Goal: Information Seeking & Learning: Check status

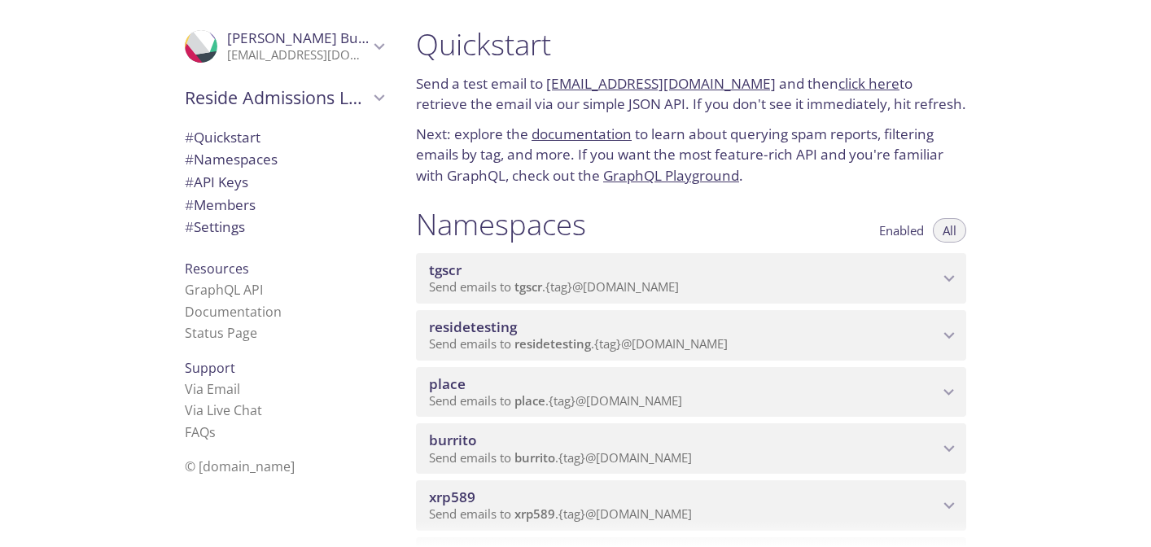
scroll to position [232, 0]
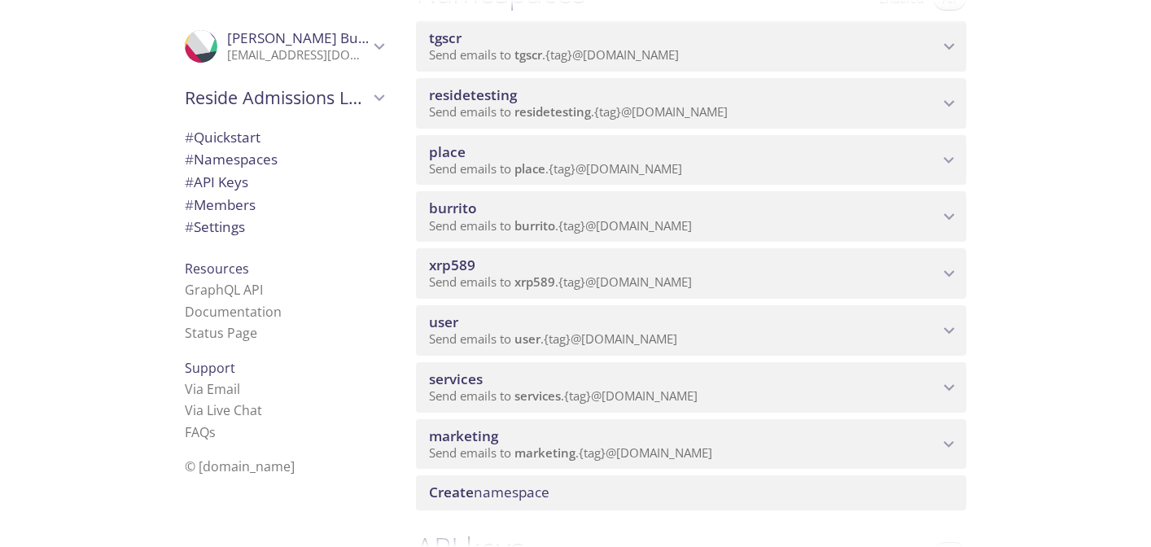
click at [691, 268] on span "xrp589" at bounding box center [684, 265] width 510 height 18
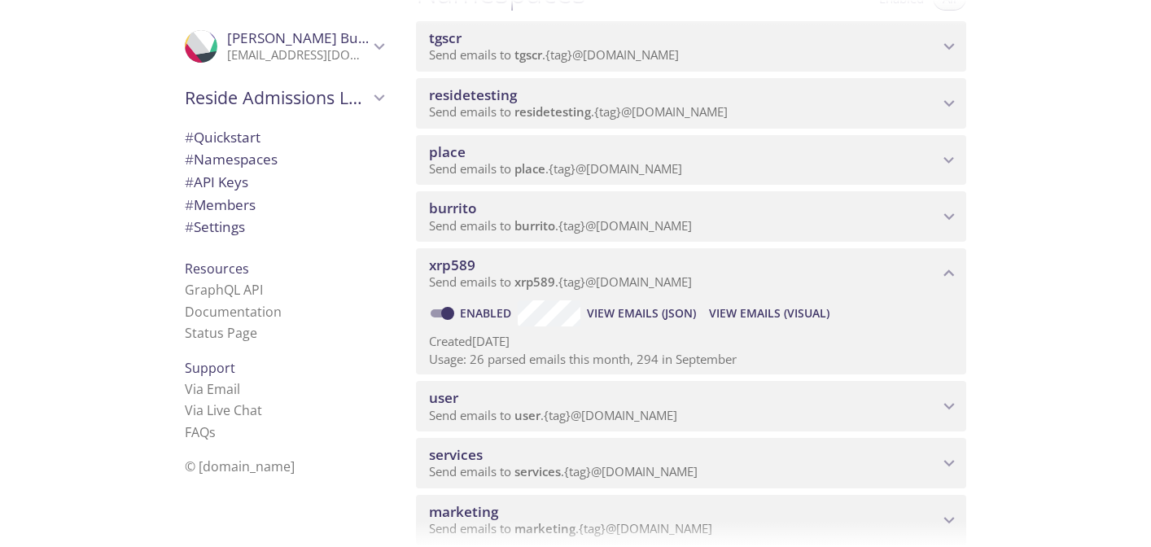
click at [754, 312] on span "View Emails (Visual)" at bounding box center [769, 314] width 120 height 20
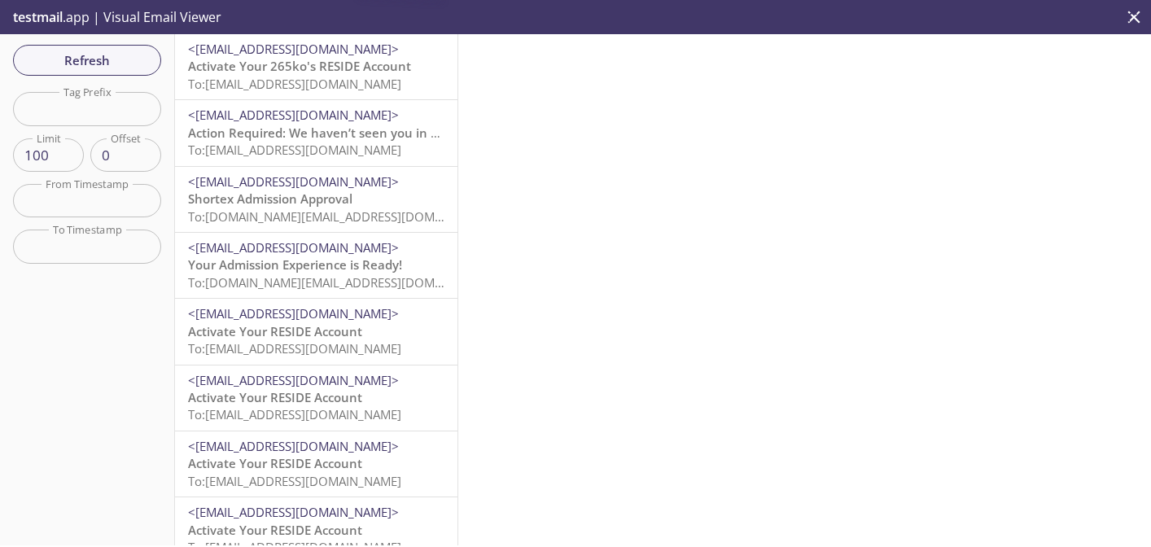
click at [363, 50] on span "<[EMAIL_ADDRESS][DOMAIN_NAME]>" at bounding box center [293, 49] width 211 height 16
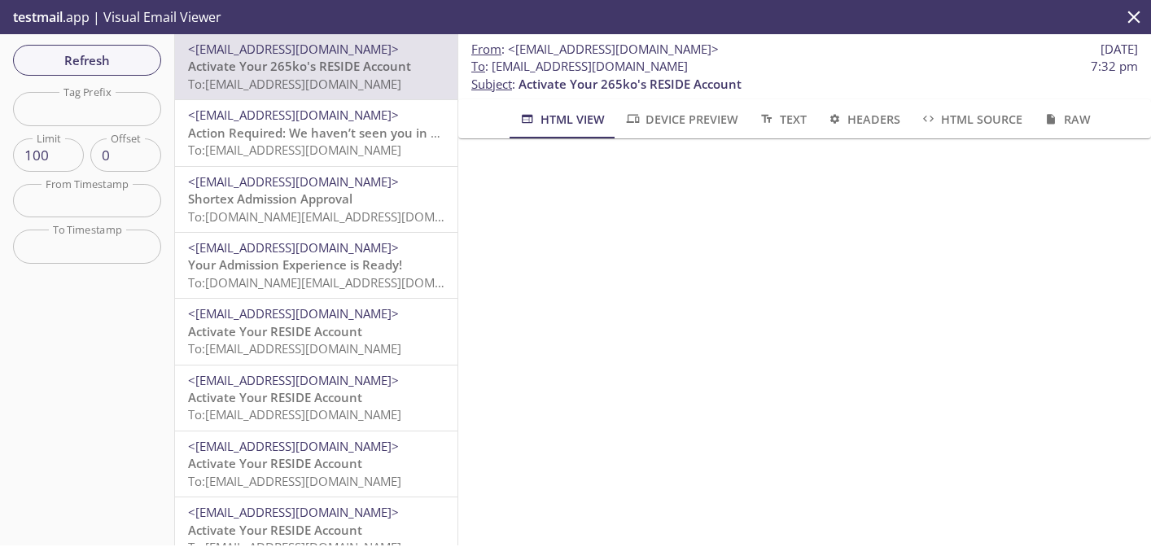
drag, startPoint x: 689, startPoint y: 74, endPoint x: 495, endPoint y: 69, distance: 193.8
click at [495, 69] on span "To : [EMAIL_ADDRESS][DOMAIN_NAME]" at bounding box center [579, 66] width 217 height 17
click at [583, 62] on span "To : [EMAIL_ADDRESS][DOMAIN_NAME]" at bounding box center [579, 66] width 217 height 17
drag, startPoint x: 692, startPoint y: 64, endPoint x: 493, endPoint y: 69, distance: 198.7
click at [493, 69] on span "To : [EMAIL_ADDRESS][DOMAIN_NAME] 7:32 pm" at bounding box center [804, 66] width 667 height 17
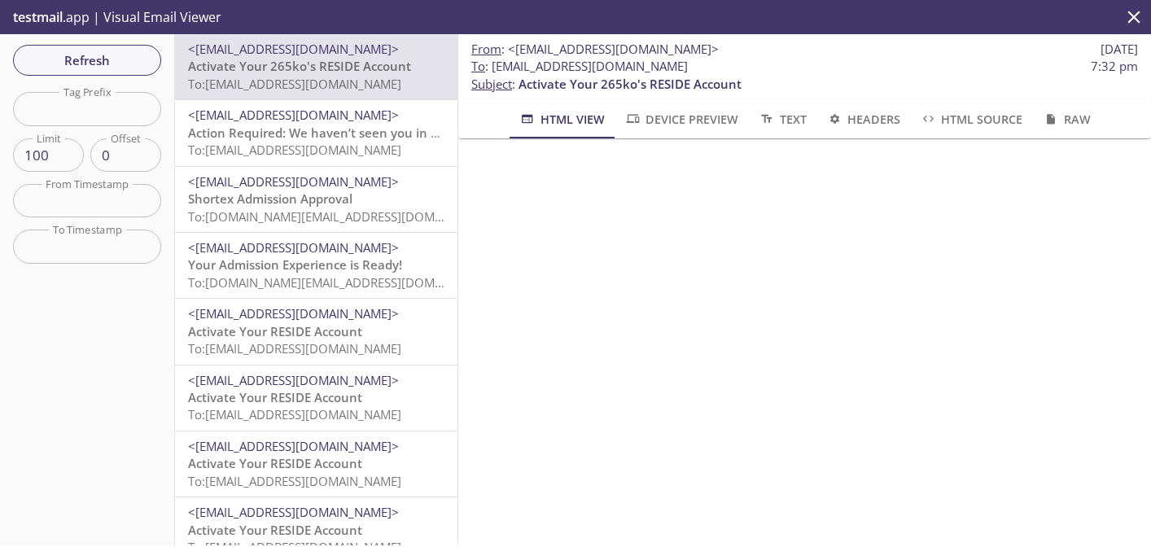
copy span "[EMAIL_ADDRESS][DOMAIN_NAME]"
click at [664, 64] on span "To : [EMAIL_ADDRESS][DOMAIN_NAME]" at bounding box center [579, 66] width 217 height 17
drag, startPoint x: 688, startPoint y: 64, endPoint x: 492, endPoint y: 64, distance: 196.2
click at [492, 64] on span "To : [EMAIL_ADDRESS][DOMAIN_NAME]" at bounding box center [579, 66] width 217 height 17
copy span "[EMAIL_ADDRESS][DOMAIN_NAME]"
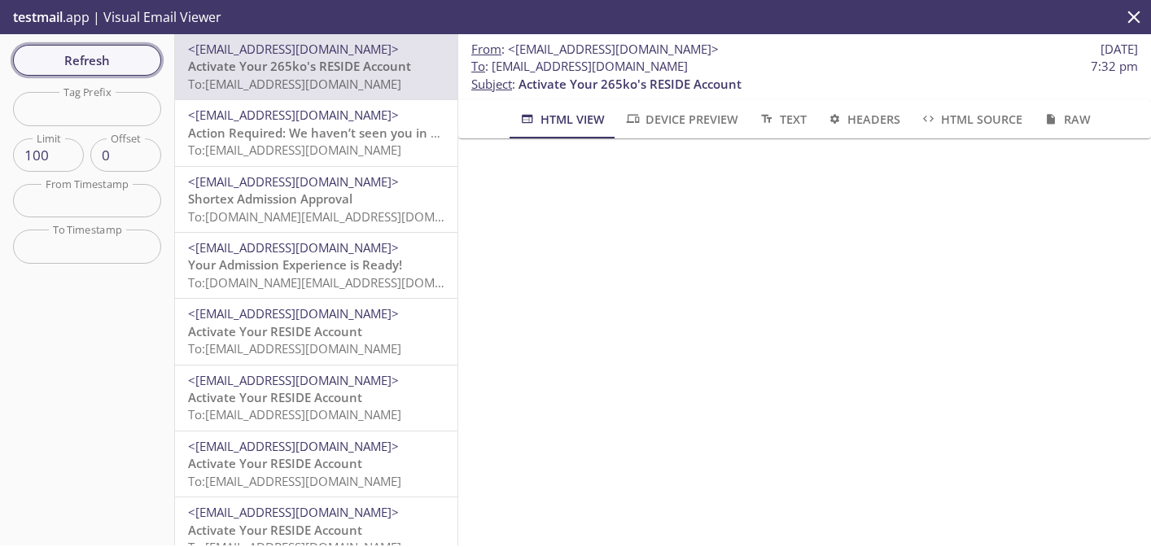
click at [72, 72] on button "Refresh" at bounding box center [87, 60] width 148 height 31
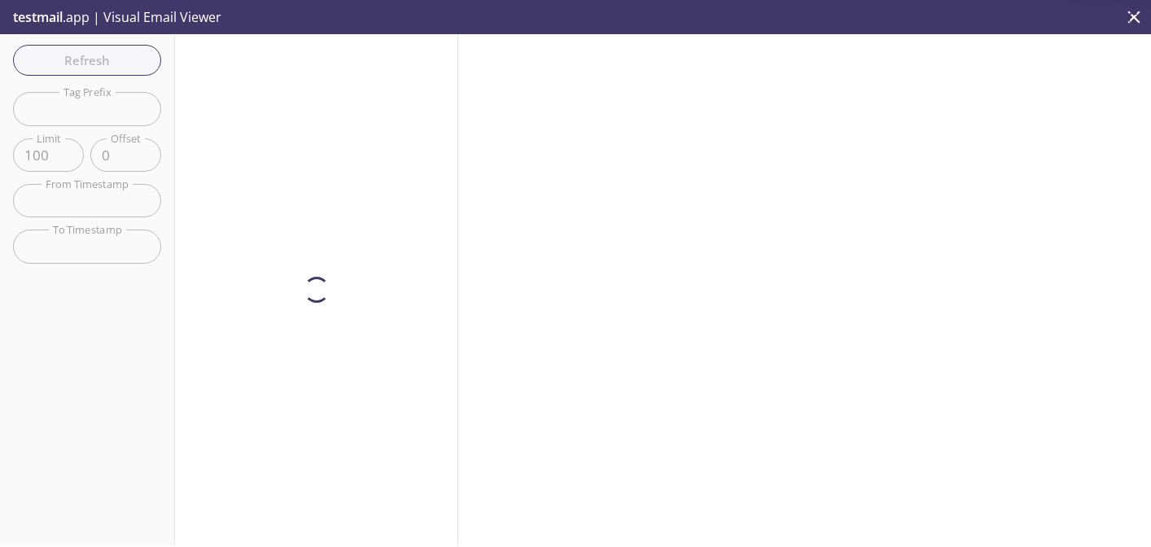
click at [291, 76] on div at bounding box center [316, 289] width 283 height 511
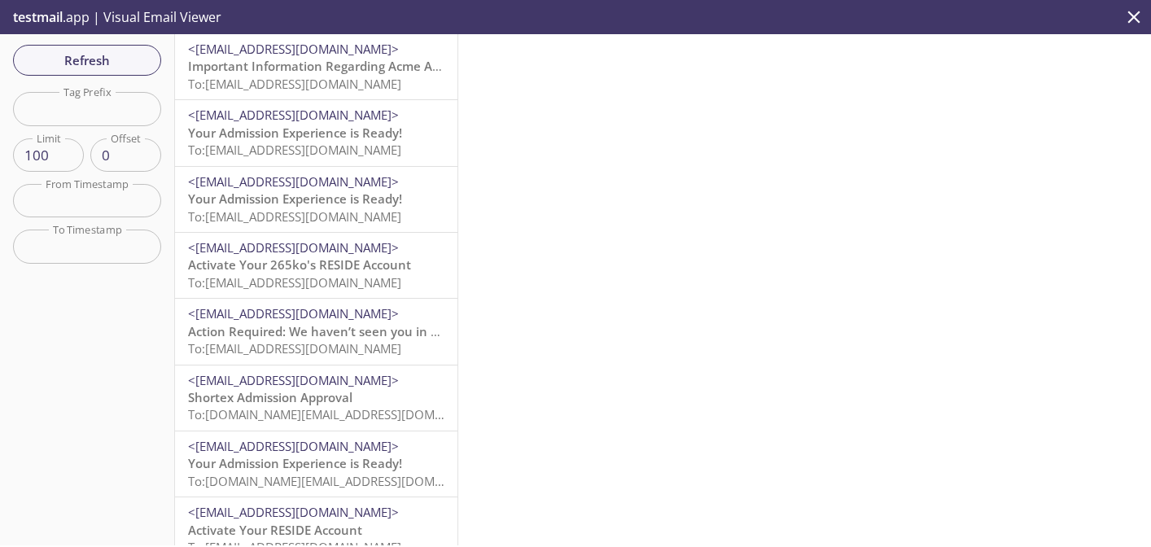
click at [276, 116] on span "<[EMAIL_ADDRESS][DOMAIN_NAME]>" at bounding box center [293, 115] width 211 height 16
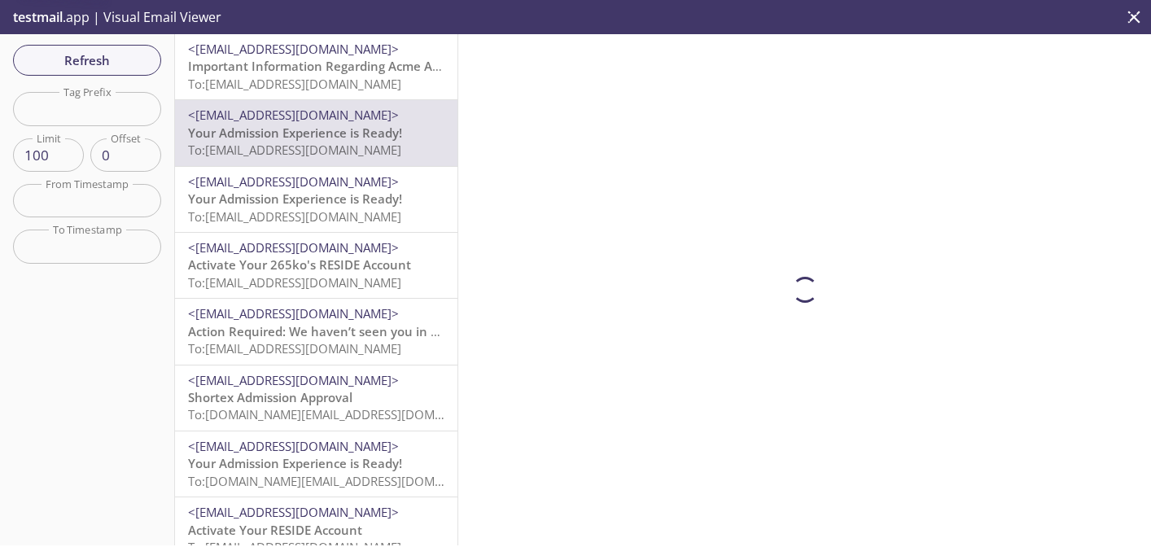
click at [288, 81] on span "To: [EMAIL_ADDRESS][DOMAIN_NAME]" at bounding box center [294, 84] width 213 height 16
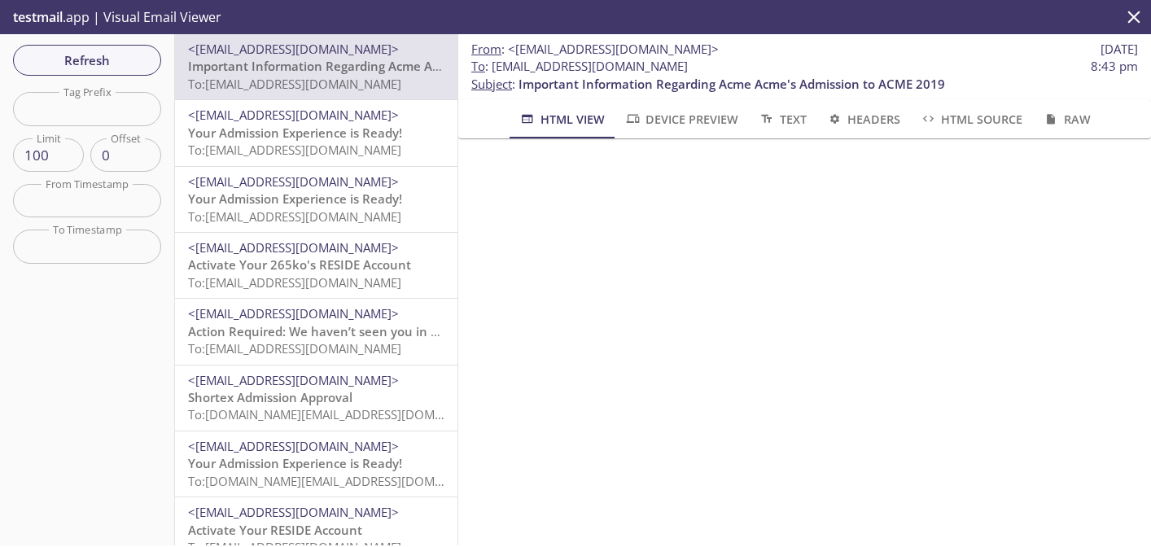
click at [287, 120] on span "<[EMAIL_ADDRESS][DOMAIN_NAME]>" at bounding box center [293, 115] width 211 height 16
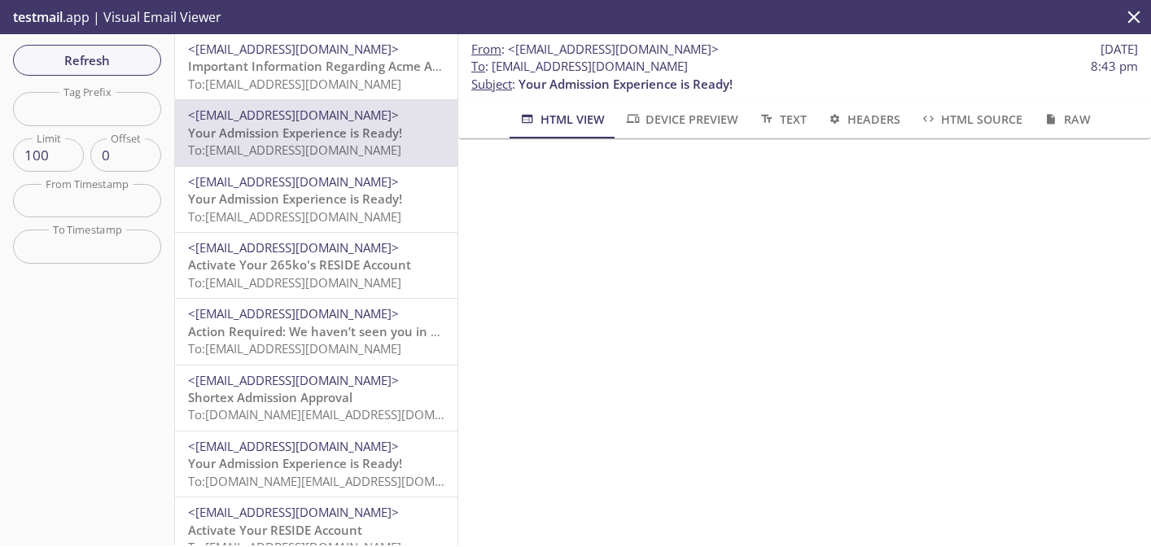
click at [303, 85] on span "To: [EMAIL_ADDRESS][DOMAIN_NAME]" at bounding box center [294, 84] width 213 height 16
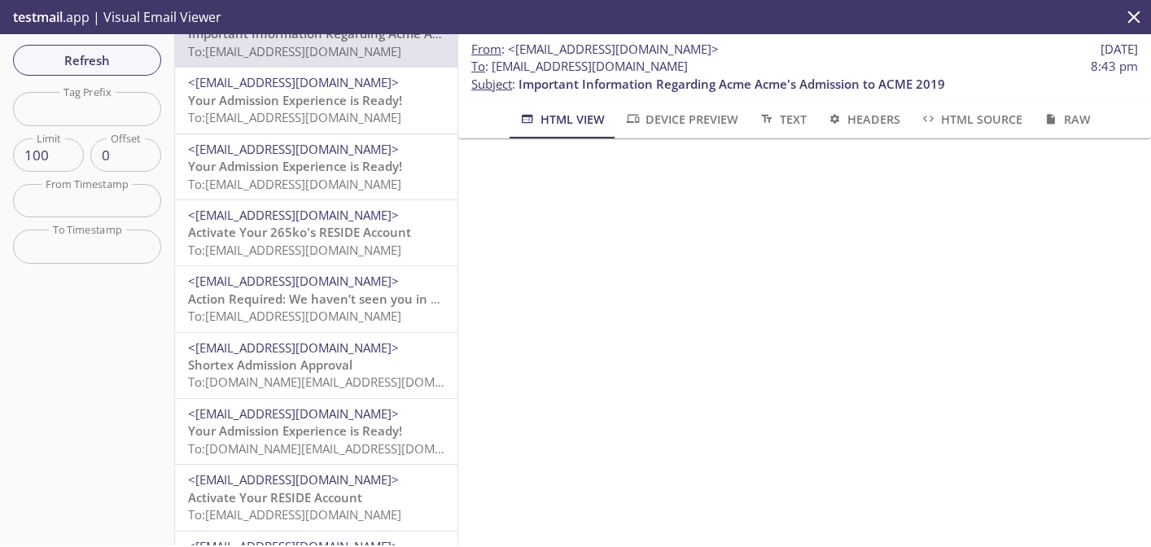
click at [303, 85] on span "<[EMAIL_ADDRESS][DOMAIN_NAME]>" at bounding box center [293, 82] width 211 height 16
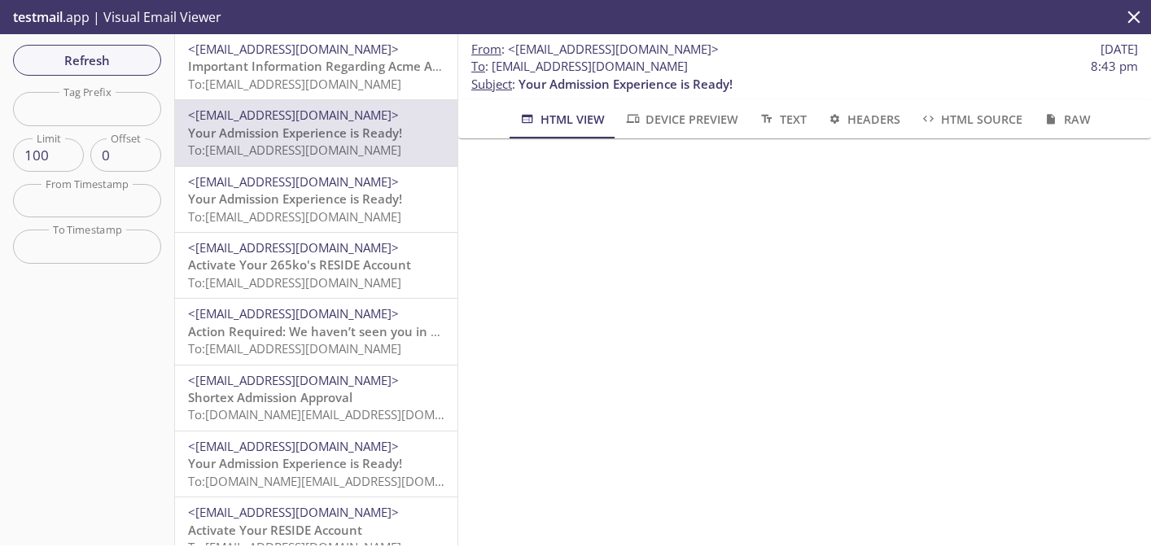
click at [289, 178] on span "<[EMAIL_ADDRESS][DOMAIN_NAME]>" at bounding box center [293, 181] width 211 height 16
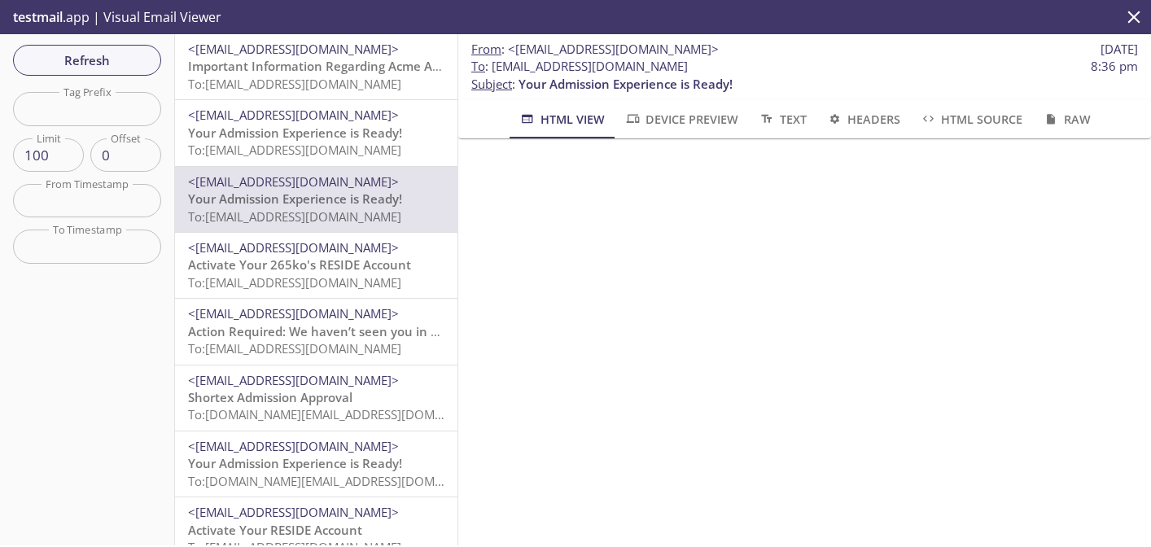
click at [336, 122] on span "<[EMAIL_ADDRESS][DOMAIN_NAME]>" at bounding box center [293, 115] width 211 height 16
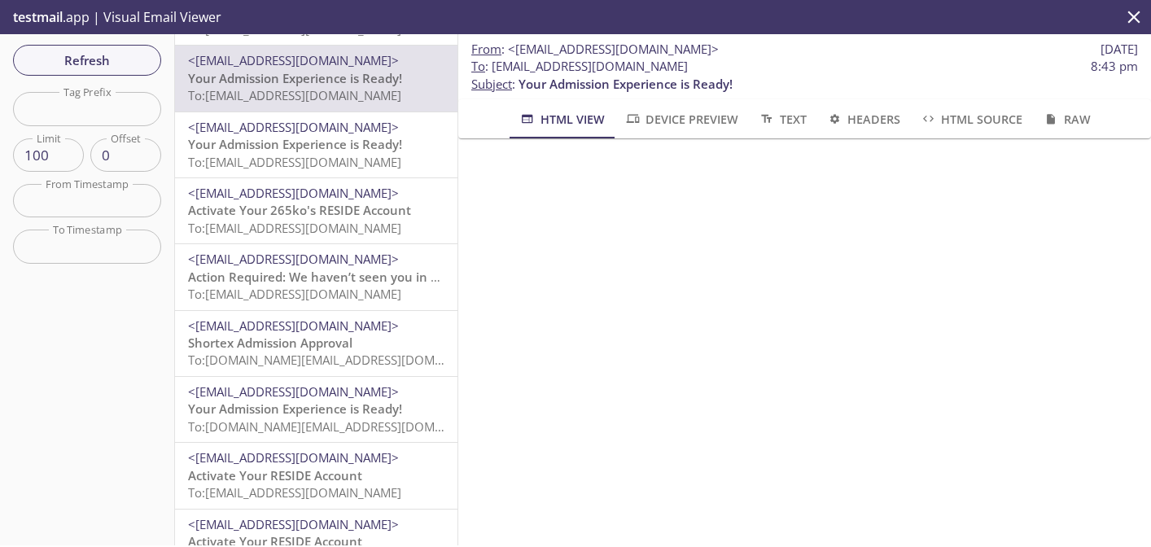
scroll to position [33, 0]
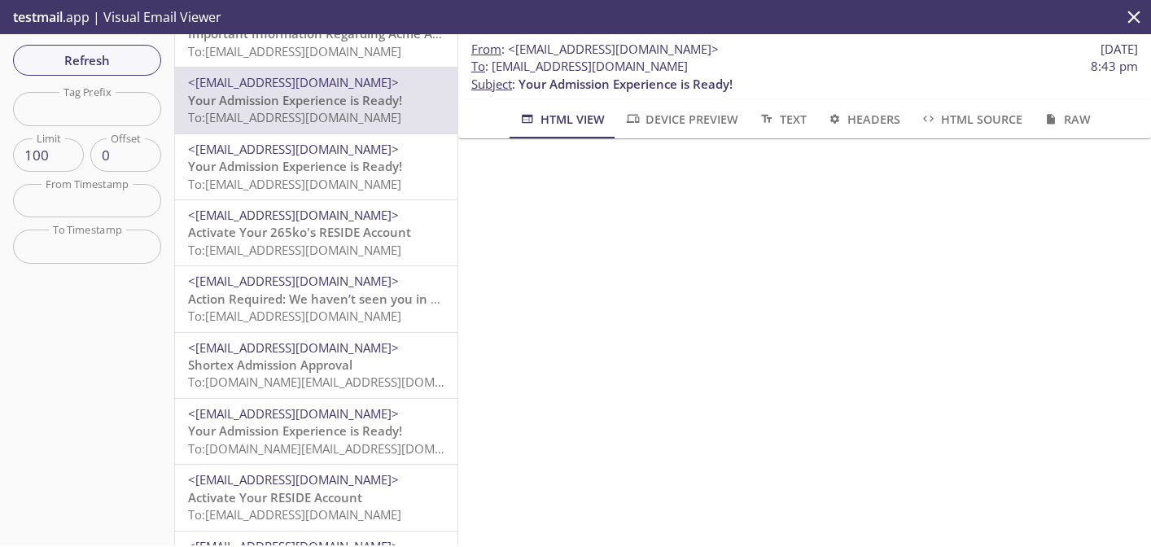
click at [331, 154] on span "<[EMAIL_ADDRESS][DOMAIN_NAME]>" at bounding box center [293, 149] width 211 height 16
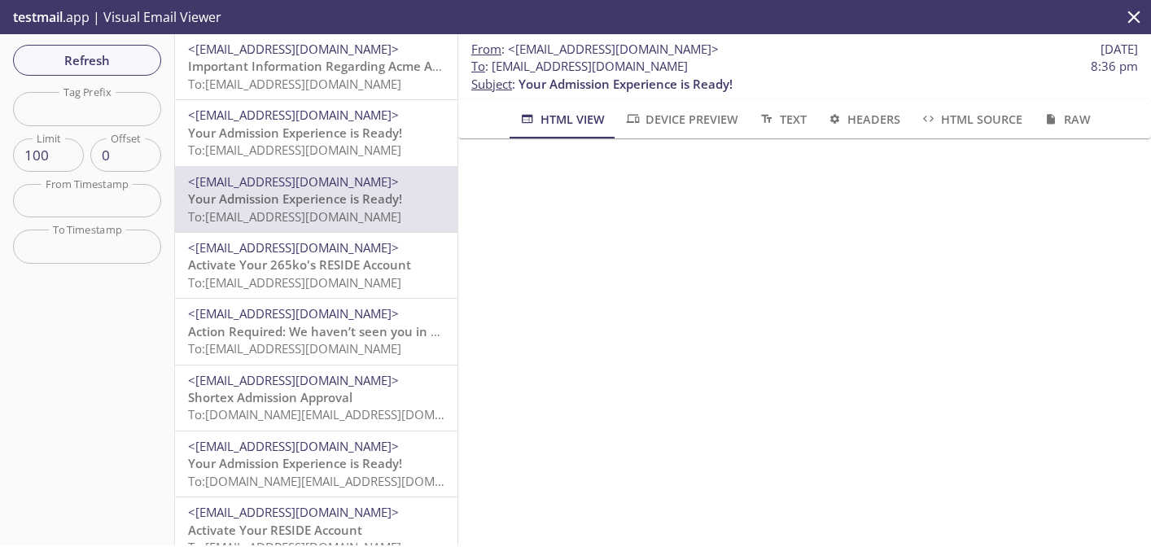
click at [327, 177] on span "<[EMAIL_ADDRESS][DOMAIN_NAME]>" at bounding box center [293, 181] width 211 height 16
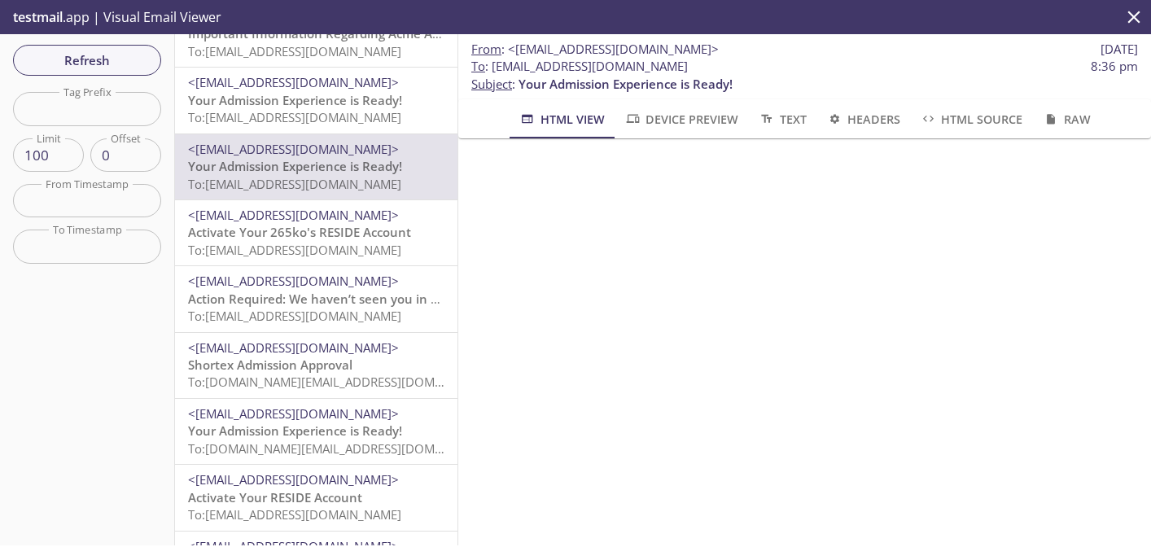
click at [296, 217] on span "<[EMAIL_ADDRESS][DOMAIN_NAME]>" at bounding box center [293, 215] width 211 height 16
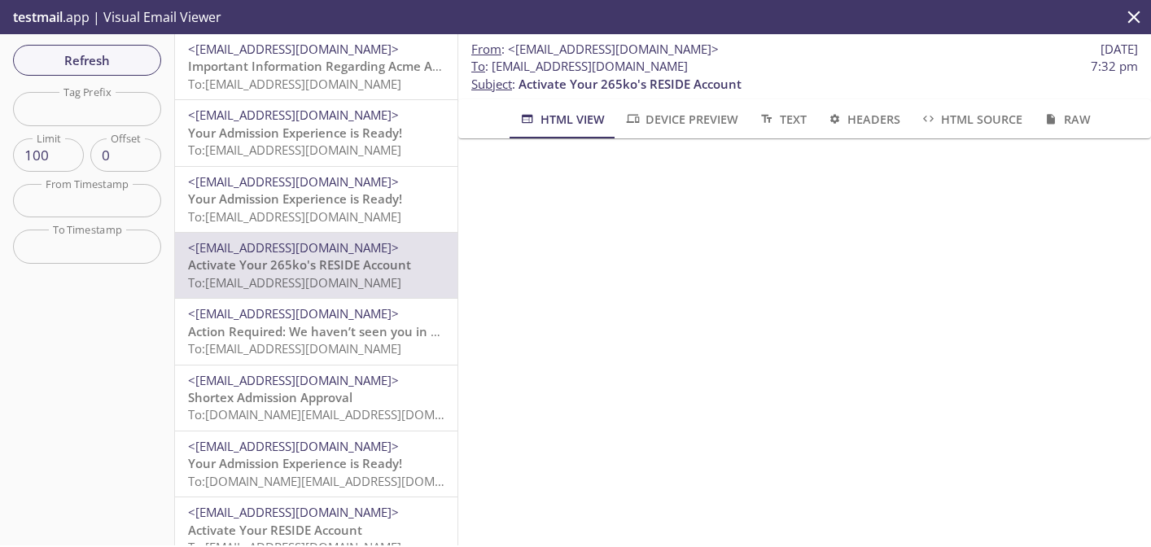
click at [331, 199] on span "Your Admission Experience is Ready!" at bounding box center [295, 199] width 214 height 16
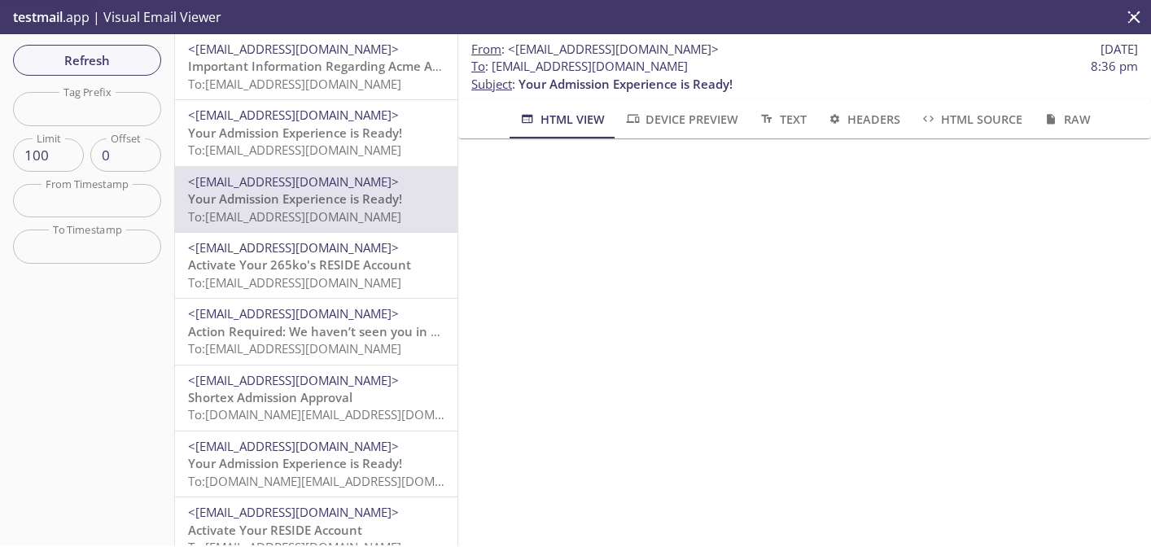
click at [341, 148] on span "To: [EMAIL_ADDRESS][DOMAIN_NAME]" at bounding box center [294, 150] width 213 height 16
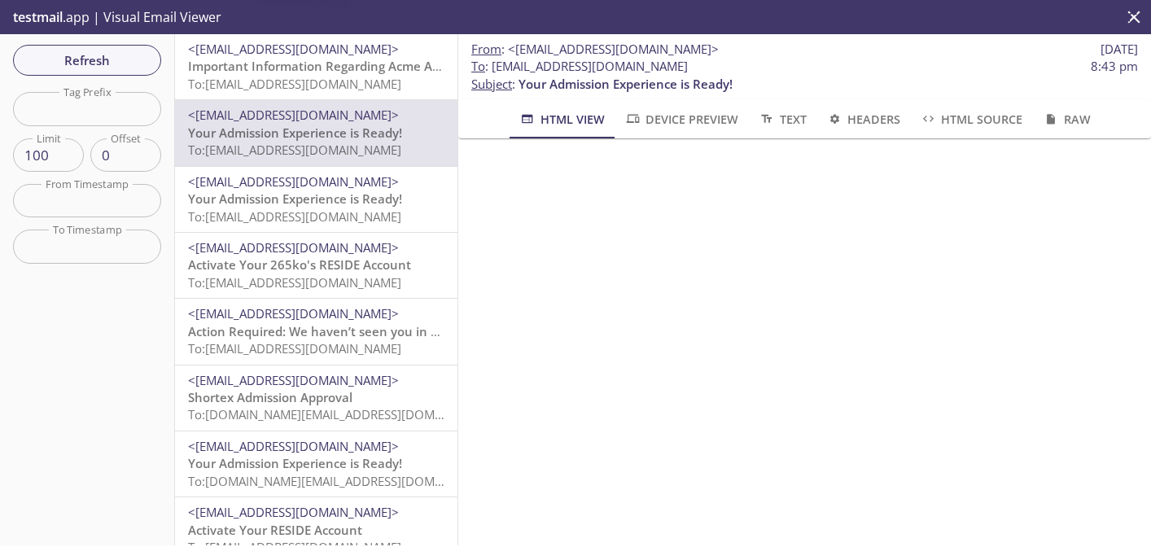
click at [340, 186] on span "<[EMAIL_ADDRESS][DOMAIN_NAME]>" at bounding box center [293, 181] width 211 height 16
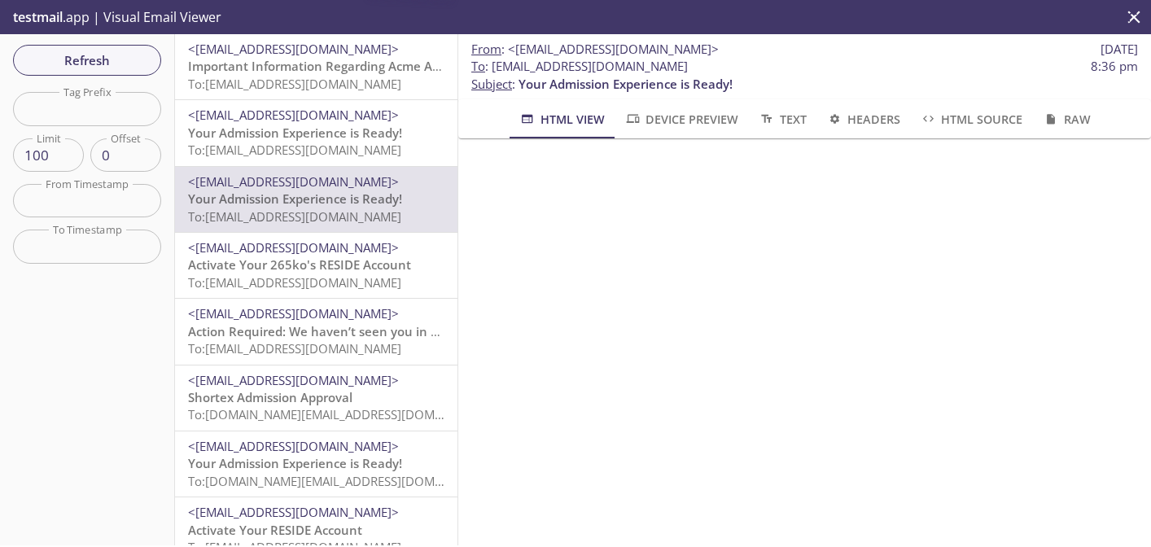
click at [375, 101] on div "<[EMAIL_ADDRESS][DOMAIN_NAME]> Your Admission Experience is Ready! To: [EMAIL_A…" at bounding box center [316, 132] width 283 height 65
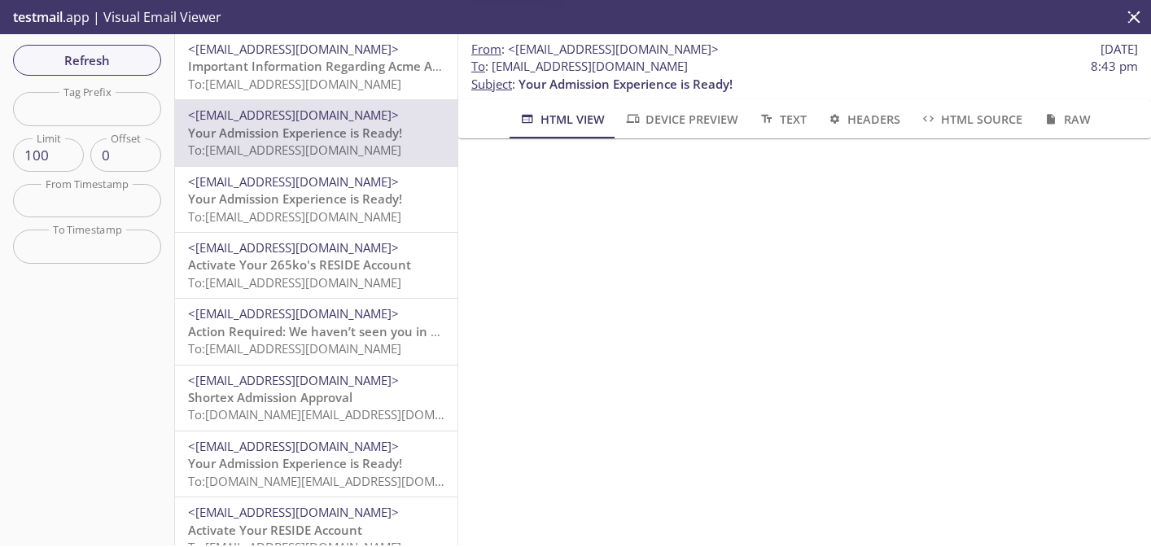
click at [397, 84] on span "To: [EMAIL_ADDRESS][DOMAIN_NAME]" at bounding box center [294, 84] width 213 height 16
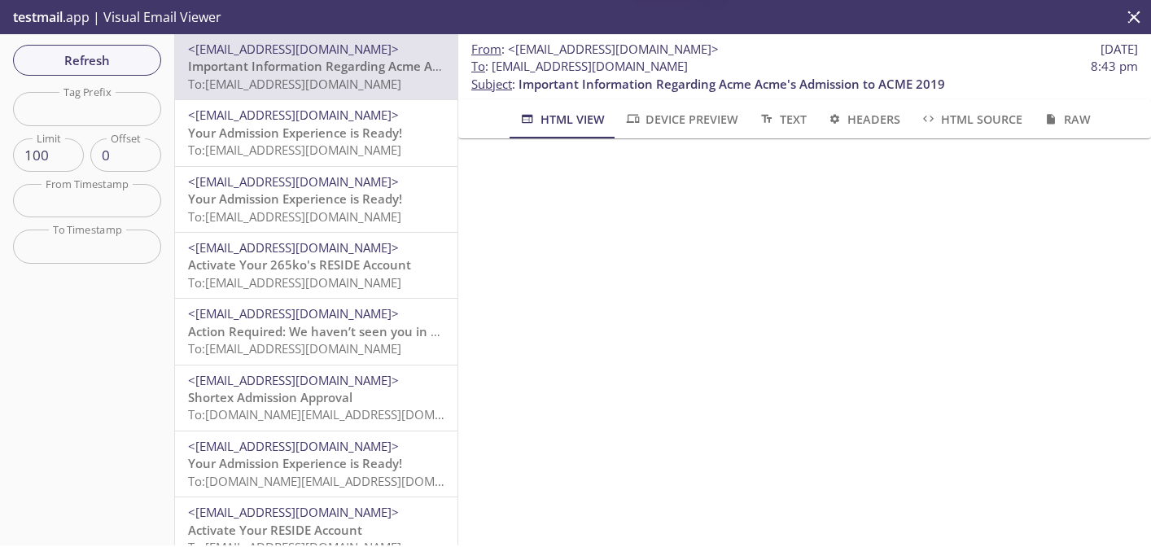
click at [367, 119] on span "<[EMAIL_ADDRESS][DOMAIN_NAME]>" at bounding box center [293, 115] width 211 height 16
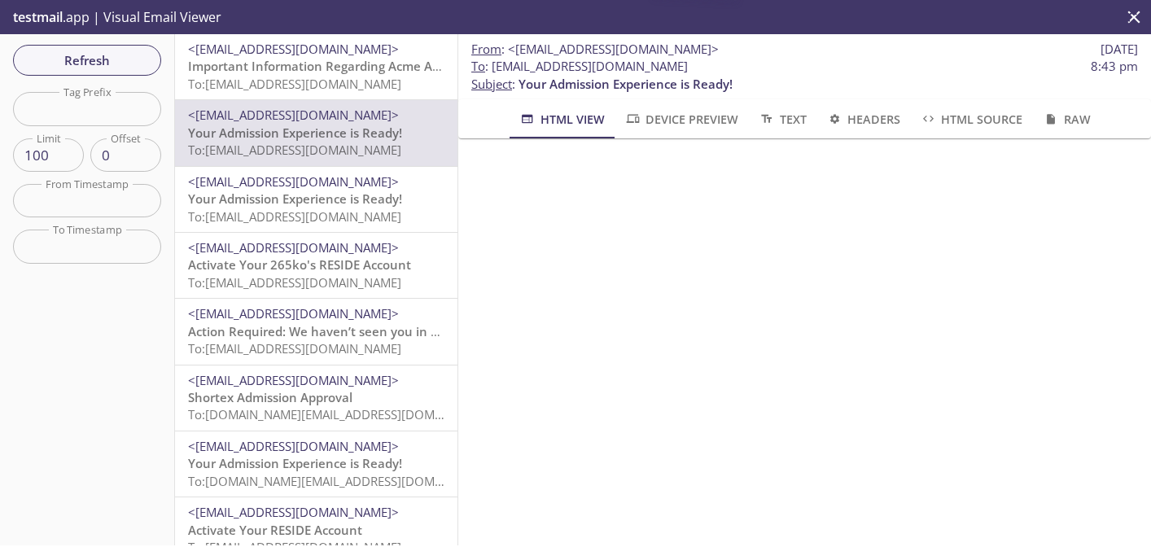
click at [339, 186] on span "<[EMAIL_ADDRESS][DOMAIN_NAME]>" at bounding box center [293, 181] width 211 height 16
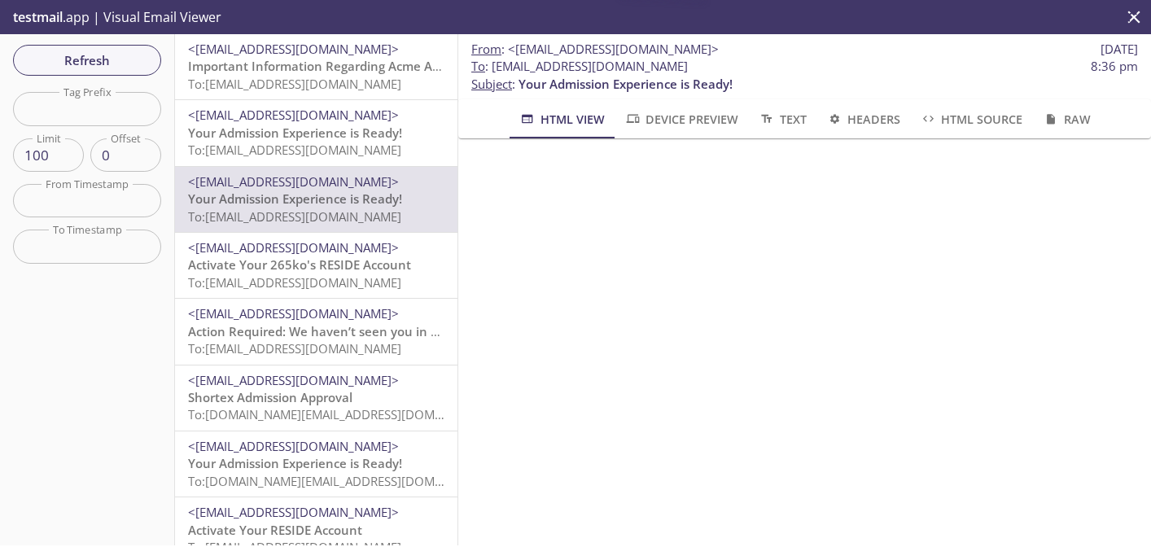
click at [361, 155] on span "To: [EMAIL_ADDRESS][DOMAIN_NAME]" at bounding box center [294, 150] width 213 height 16
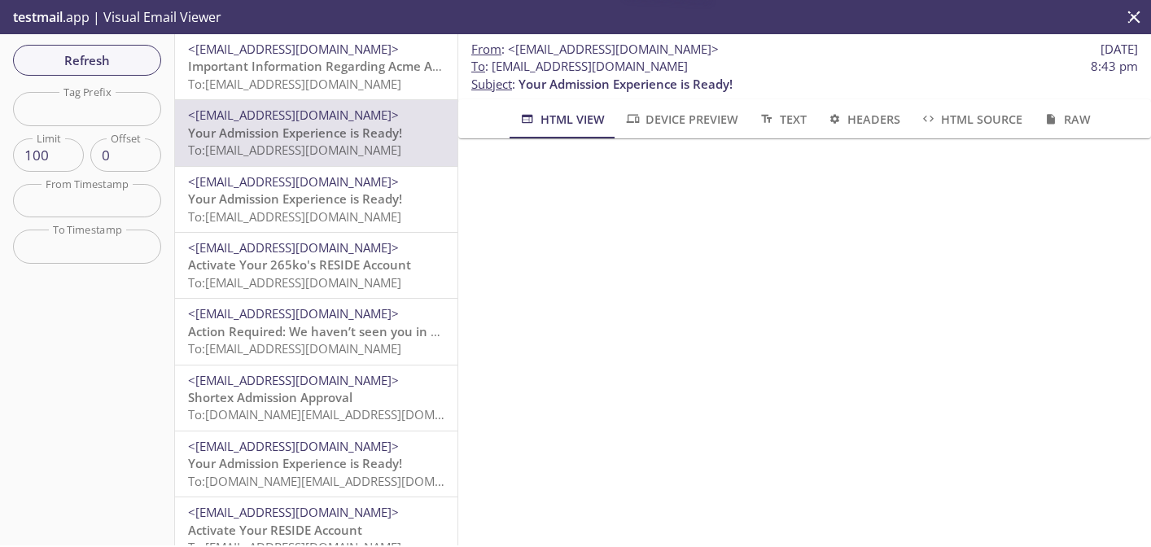
click at [375, 73] on span "Important Information Regarding Acme Acme's Admission to ACME 2019" at bounding box center [401, 66] width 427 height 16
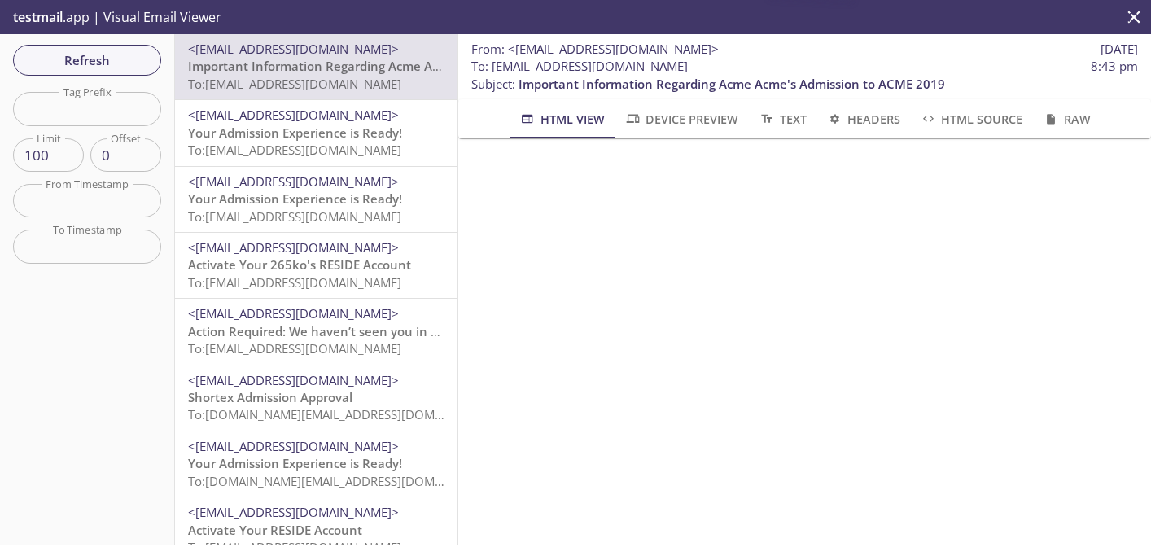
click at [348, 134] on span "Your Admission Experience is Ready!" at bounding box center [295, 133] width 214 height 16
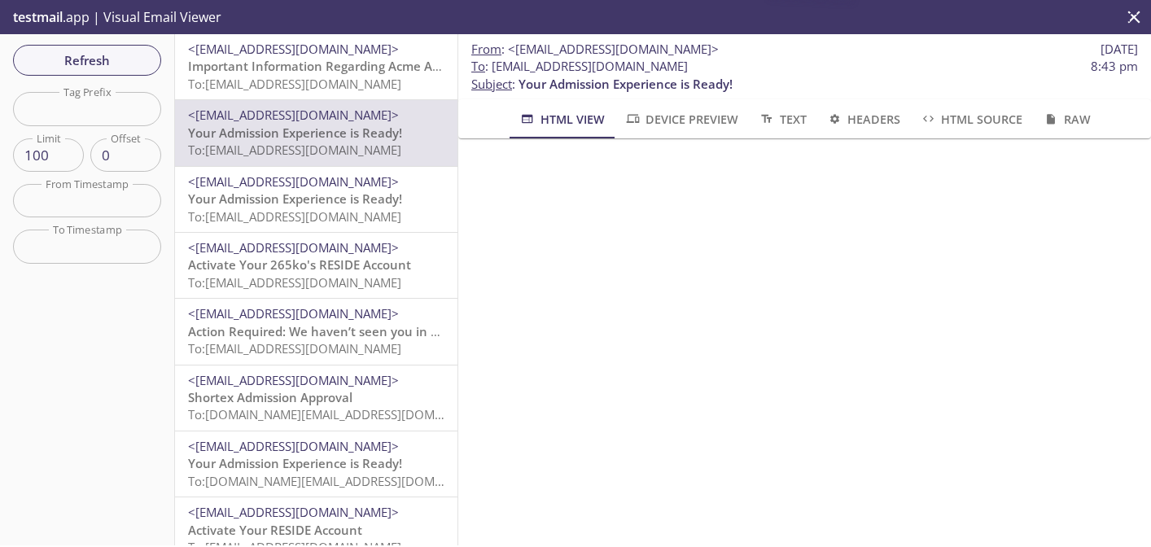
click at [317, 198] on span "Your Admission Experience is Ready!" at bounding box center [295, 199] width 214 height 16
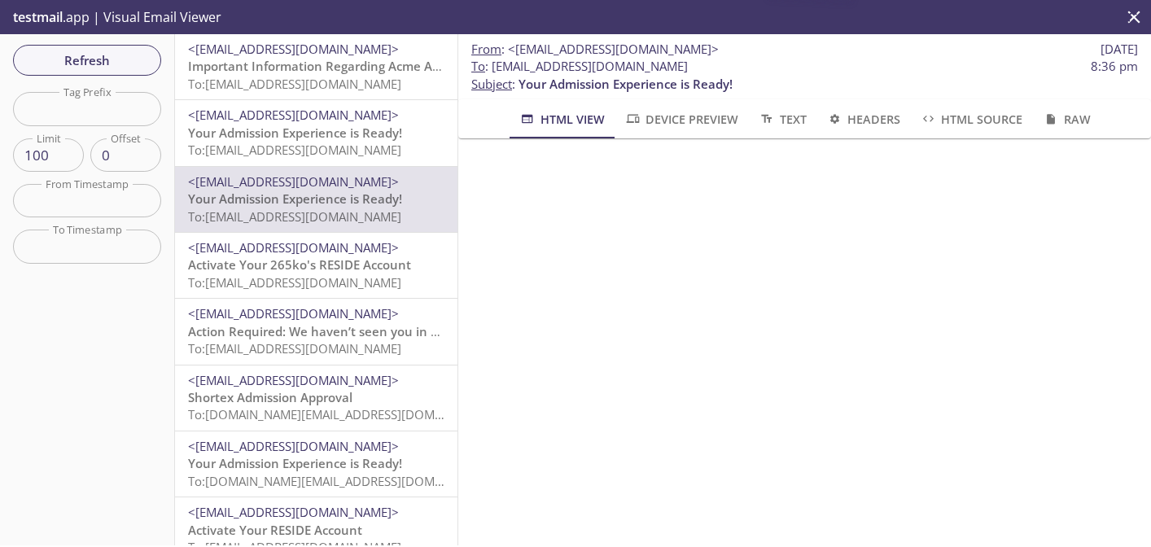
click at [340, 142] on span "To: [EMAIL_ADDRESS][DOMAIN_NAME]" at bounding box center [294, 150] width 213 height 16
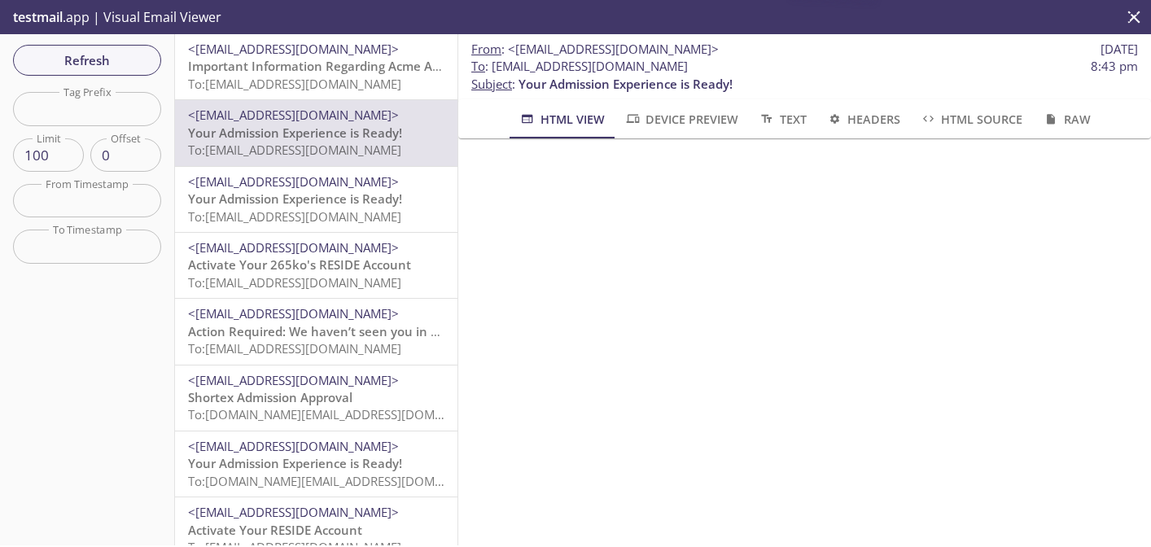
click at [354, 87] on span "To: [EMAIL_ADDRESS][DOMAIN_NAME]" at bounding box center [294, 84] width 213 height 16
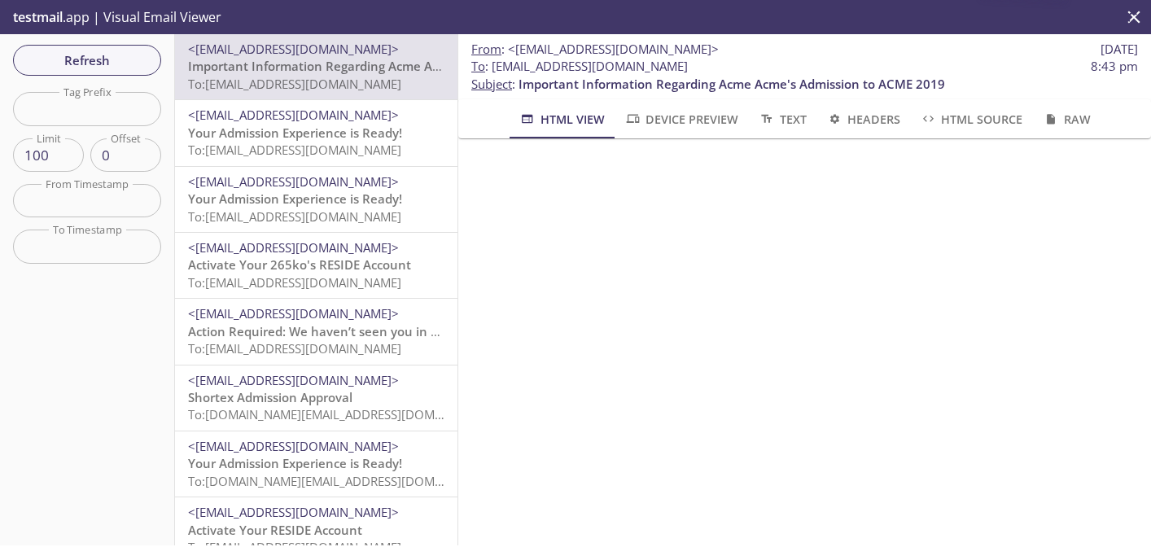
click at [326, 134] on span "Your Admission Experience is Ready!" at bounding box center [295, 133] width 214 height 16
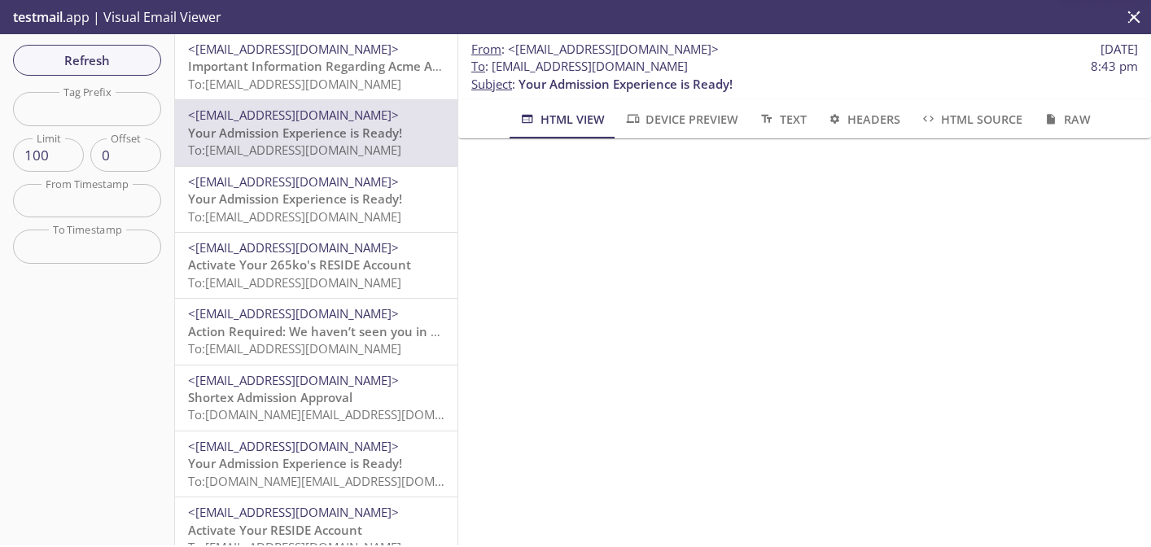
click at [372, 122] on span "<[EMAIL_ADDRESS][DOMAIN_NAME]>" at bounding box center [293, 115] width 211 height 16
click at [380, 81] on span "To: [EMAIL_ADDRESS][DOMAIN_NAME]" at bounding box center [294, 84] width 213 height 16
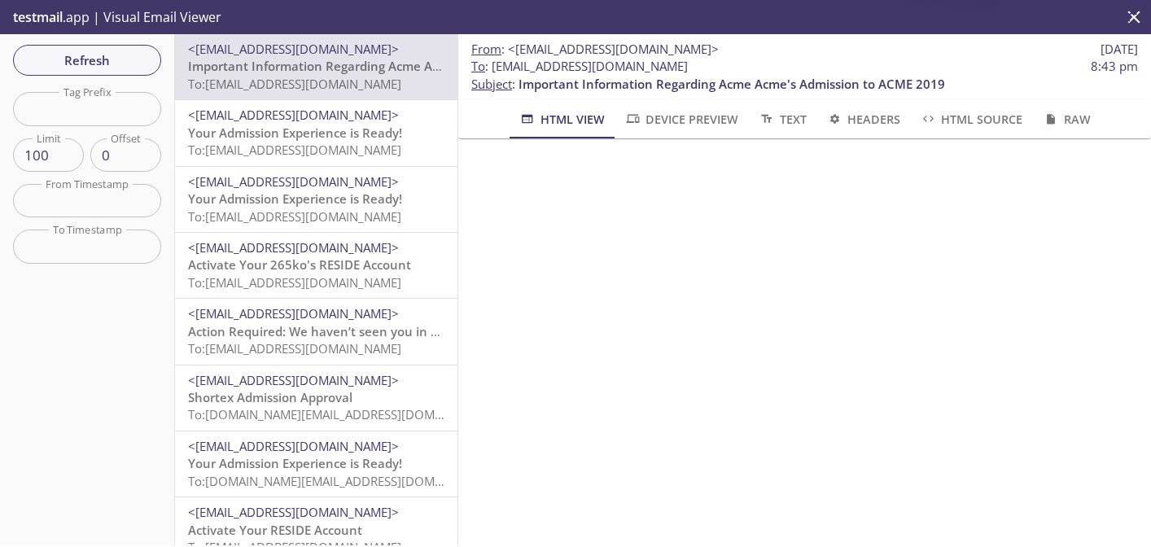
click at [353, 134] on span "Your Admission Experience is Ready!" at bounding box center [295, 133] width 214 height 16
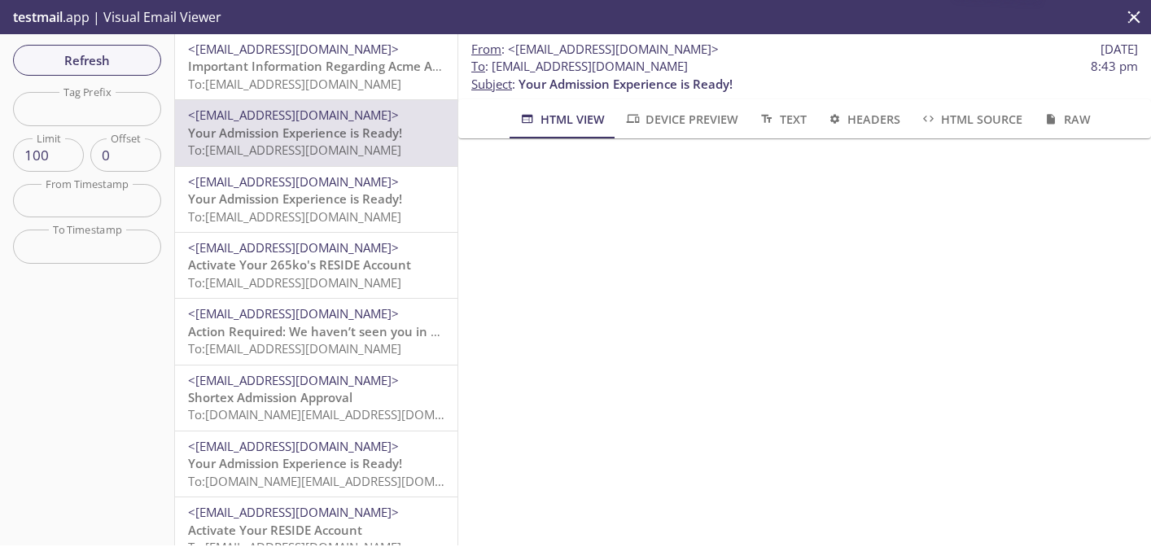
click at [329, 183] on span "<[EMAIL_ADDRESS][DOMAIN_NAME]>" at bounding box center [293, 181] width 211 height 16
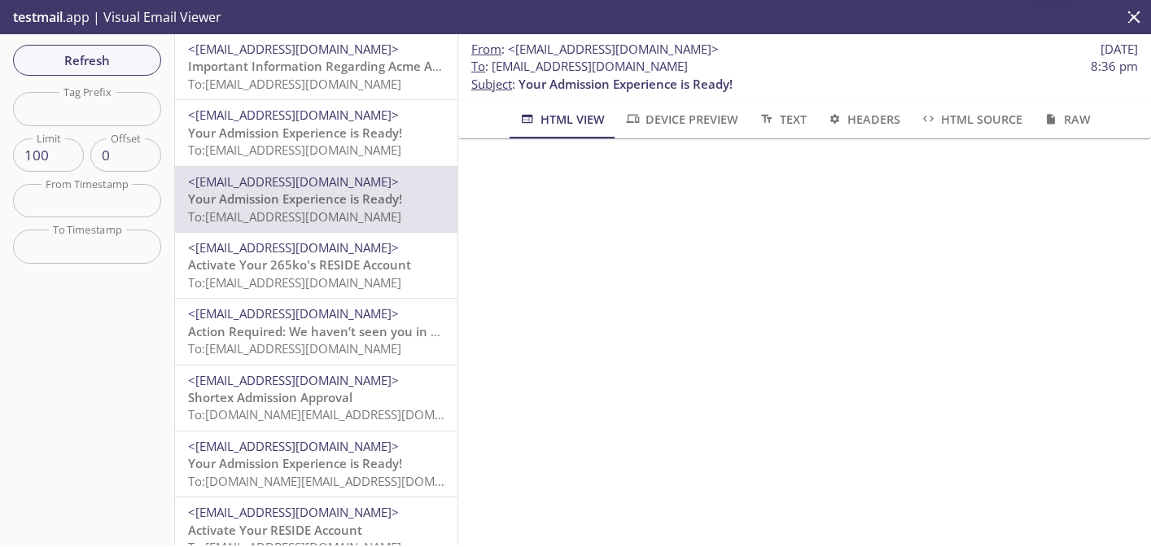
click at [350, 148] on span "To: [EMAIL_ADDRESS][DOMAIN_NAME]" at bounding box center [294, 150] width 213 height 16
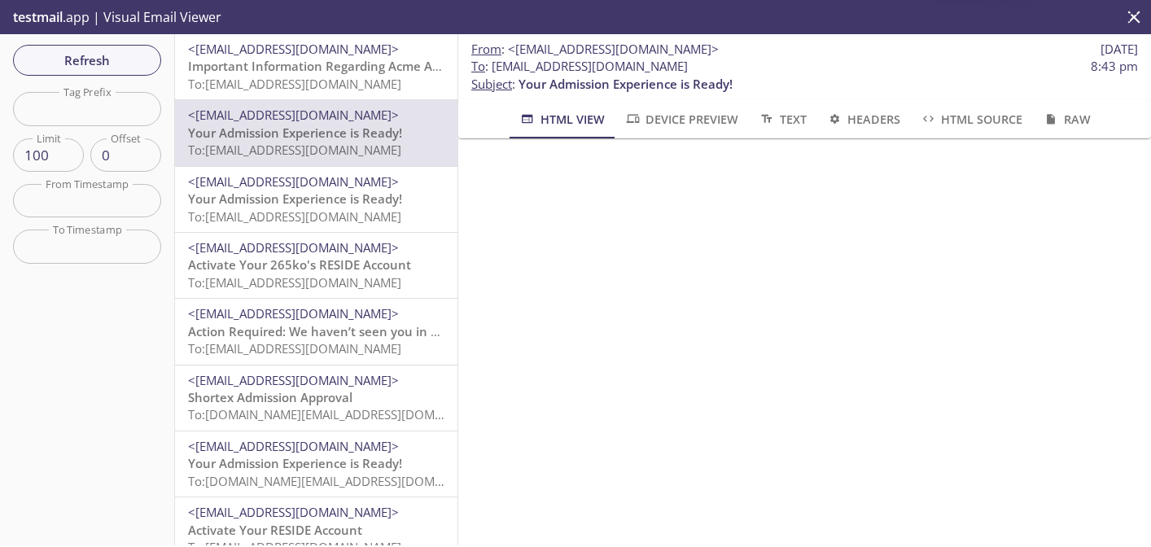
click at [367, 68] on span "Important Information Regarding Acme Acme's Admission to ACME 2019" at bounding box center [401, 66] width 427 height 16
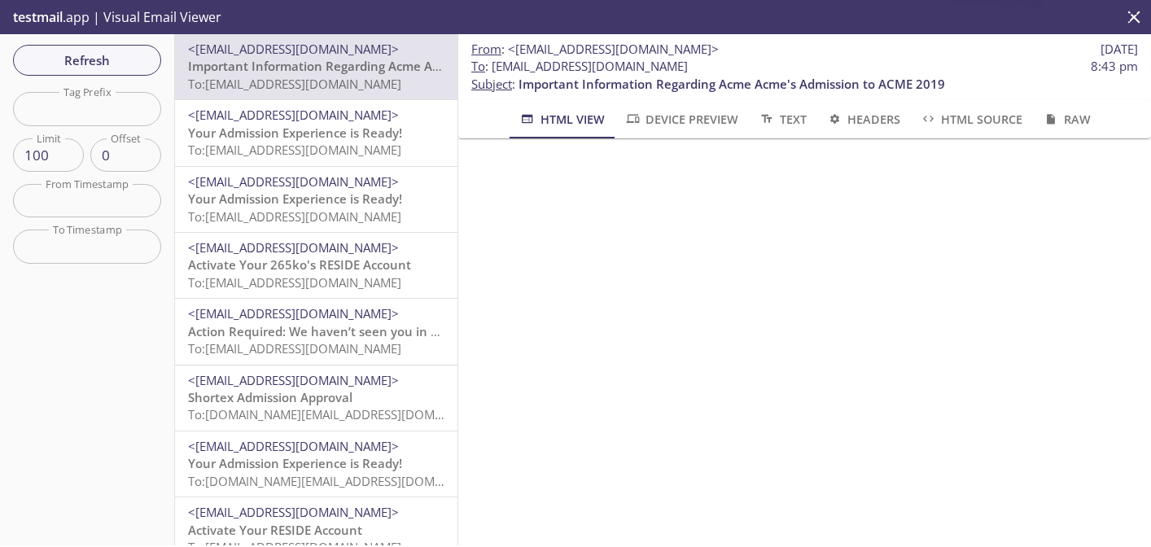
click at [348, 125] on span "Your Admission Experience is Ready!" at bounding box center [295, 133] width 214 height 16
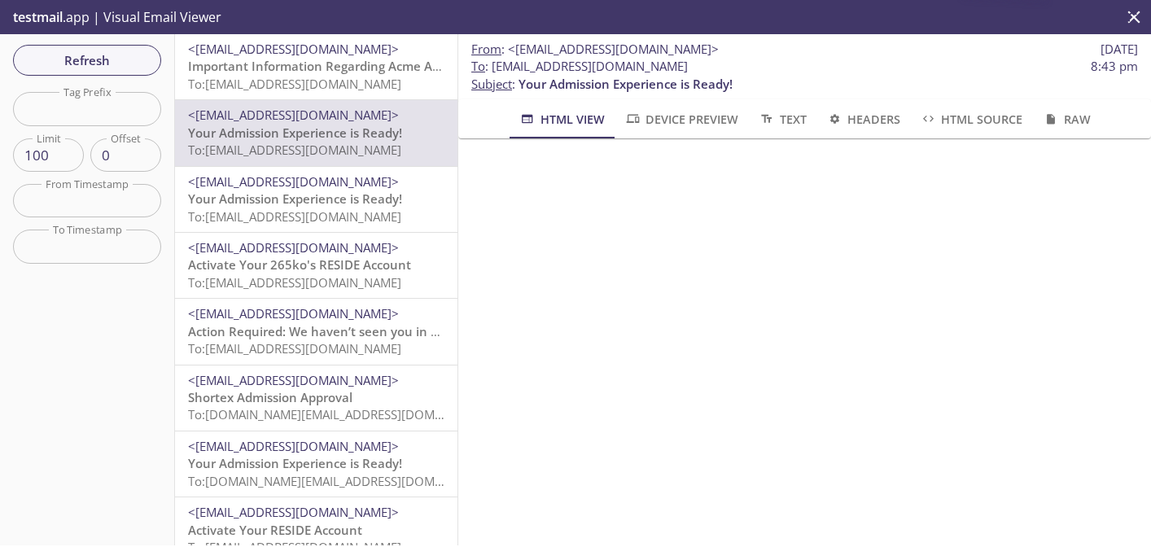
click at [334, 176] on span "<[EMAIL_ADDRESS][DOMAIN_NAME]>" at bounding box center [293, 181] width 211 height 16
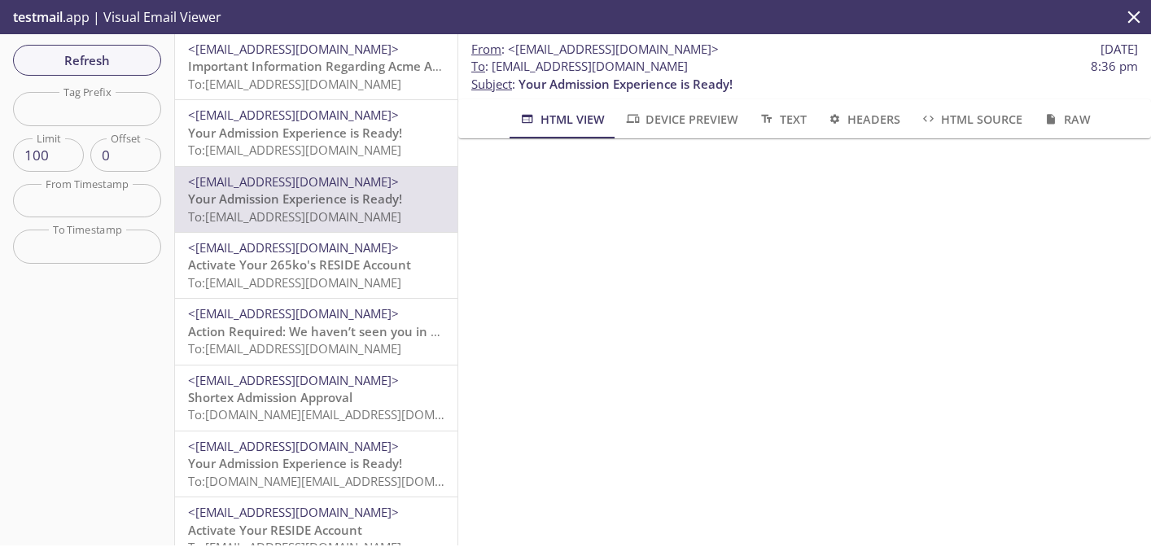
click at [336, 139] on span "Your Admission Experience is Ready!" at bounding box center [295, 133] width 214 height 16
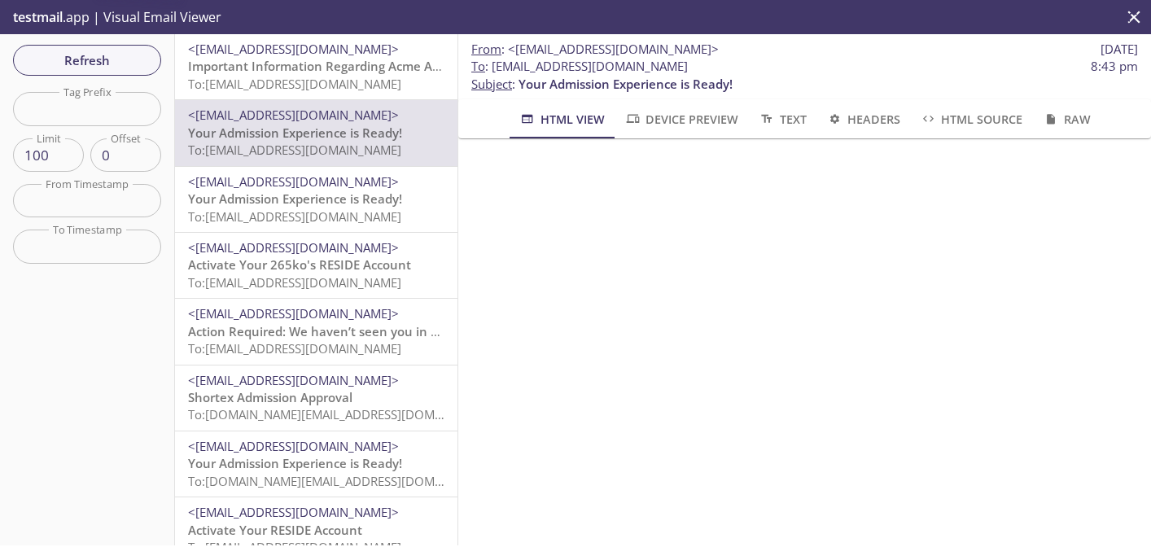
click at [353, 80] on span "To: [EMAIL_ADDRESS][DOMAIN_NAME]" at bounding box center [294, 84] width 213 height 16
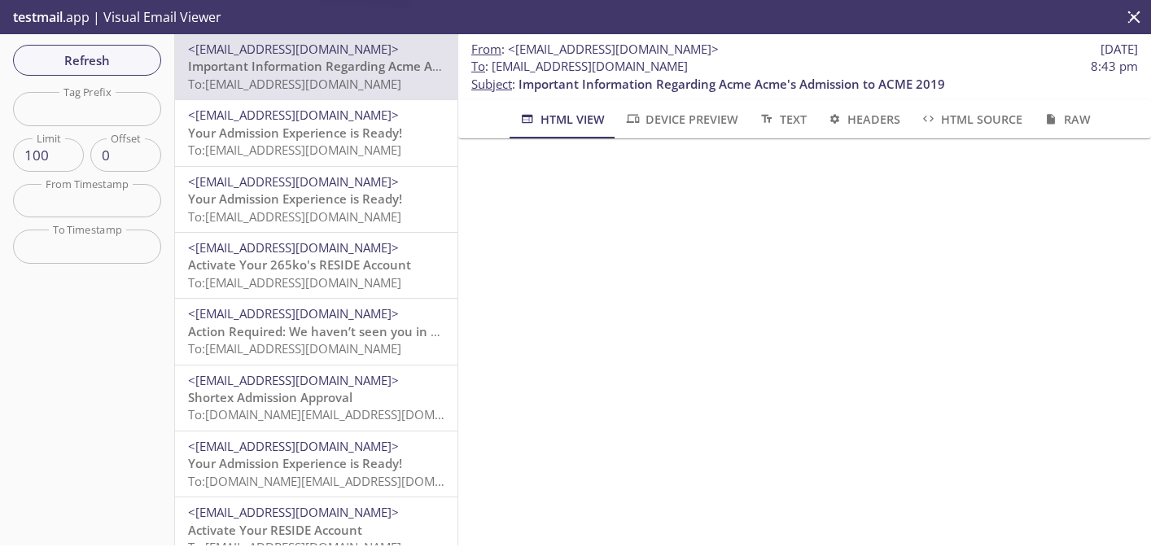
click at [339, 164] on div "<[EMAIL_ADDRESS][DOMAIN_NAME]> Your Admission Experience is Ready! To: [EMAIL_A…" at bounding box center [316, 132] width 283 height 65
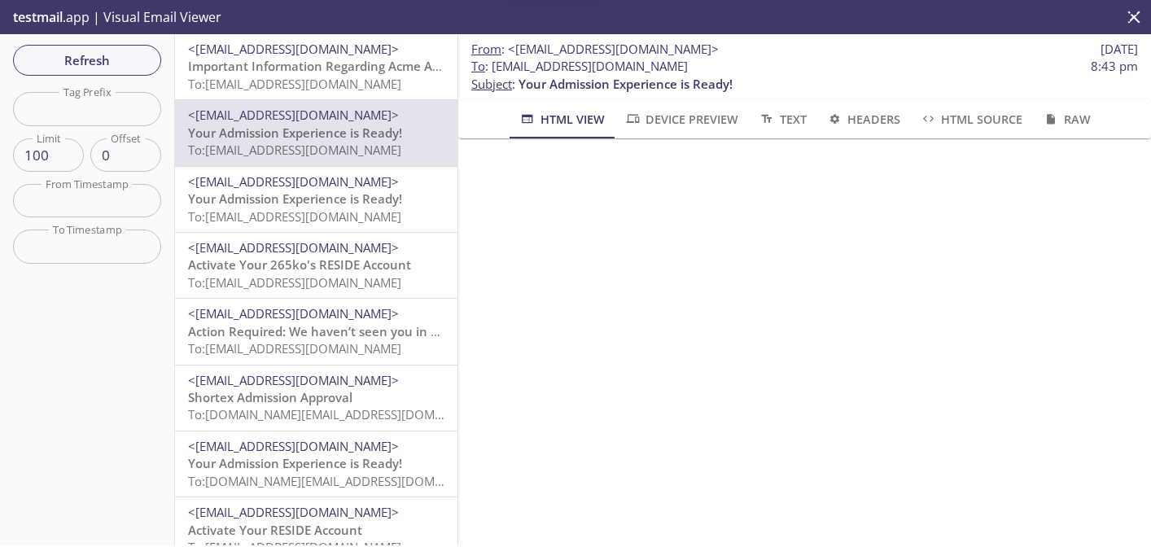
click at [326, 192] on span "Your Admission Experience is Ready!" at bounding box center [295, 199] width 214 height 16
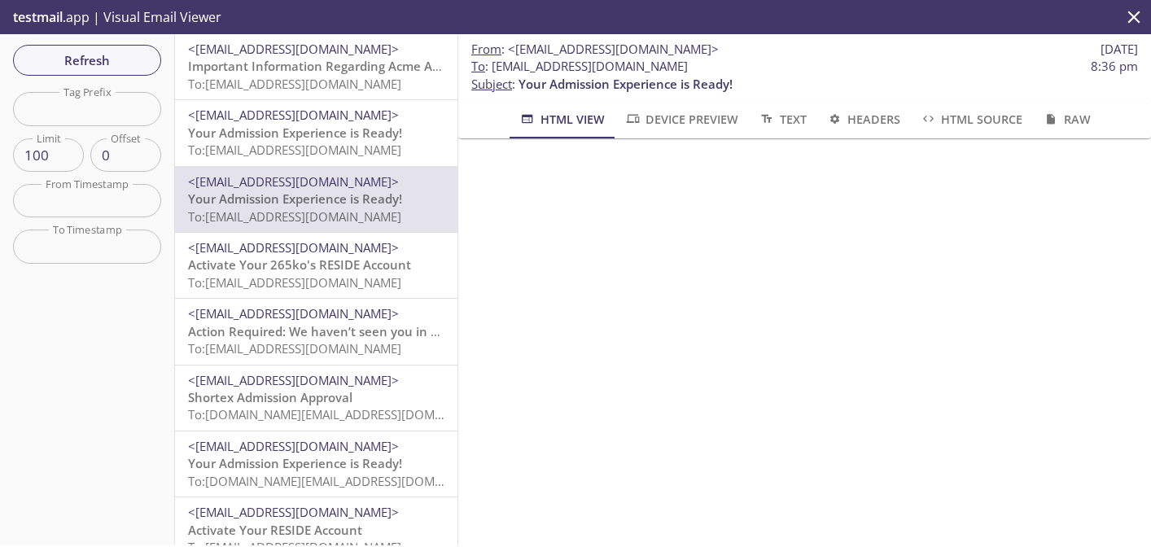
click at [371, 125] on span "Your Admission Experience is Ready!" at bounding box center [295, 133] width 214 height 16
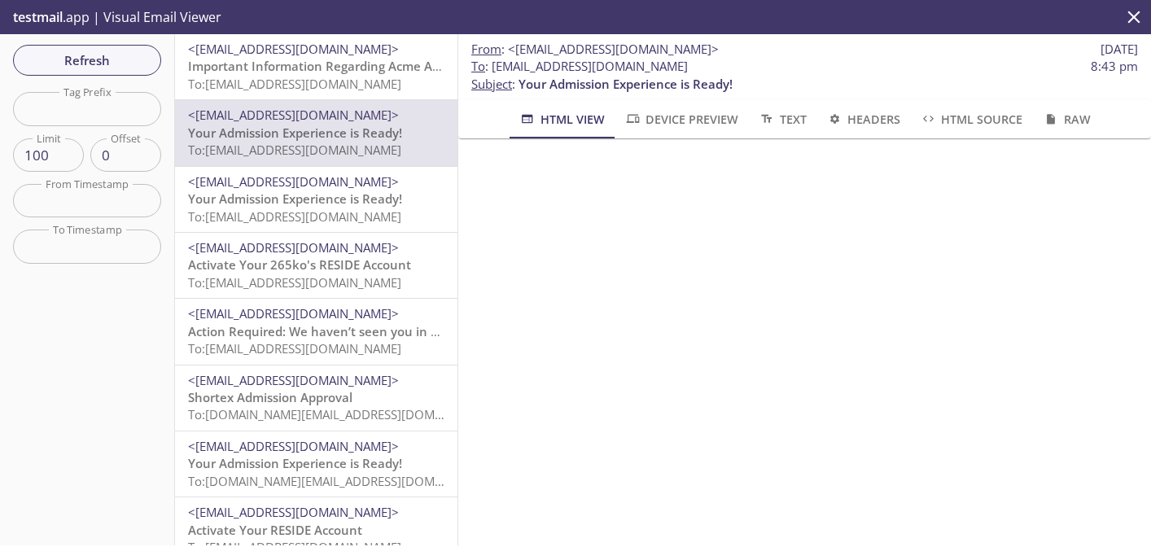
click at [337, 182] on span "<[EMAIL_ADDRESS][DOMAIN_NAME]>" at bounding box center [293, 181] width 211 height 16
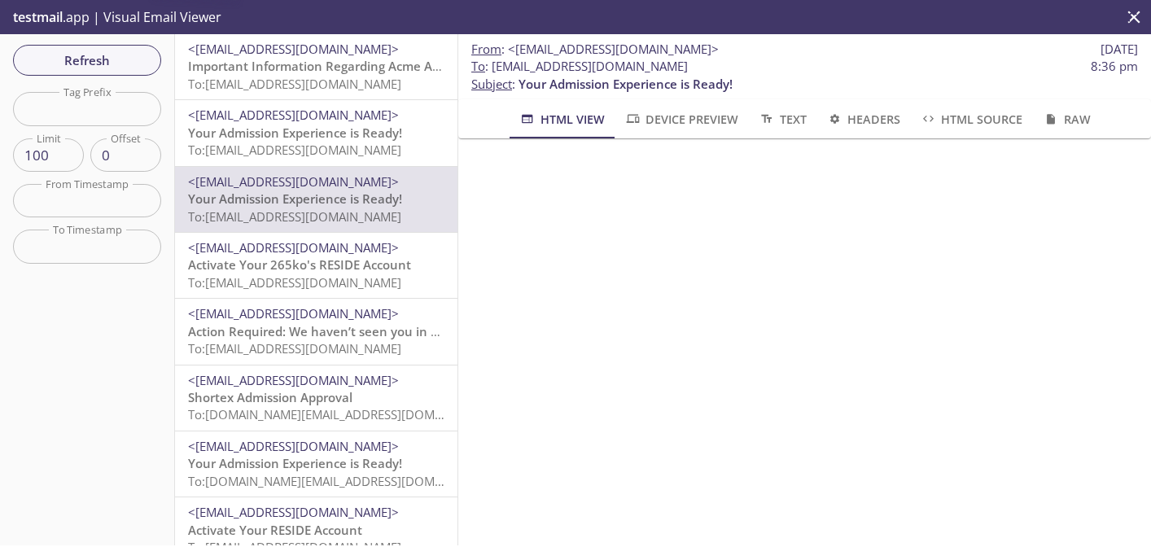
click at [379, 125] on span "Your Admission Experience is Ready!" at bounding box center [295, 133] width 214 height 16
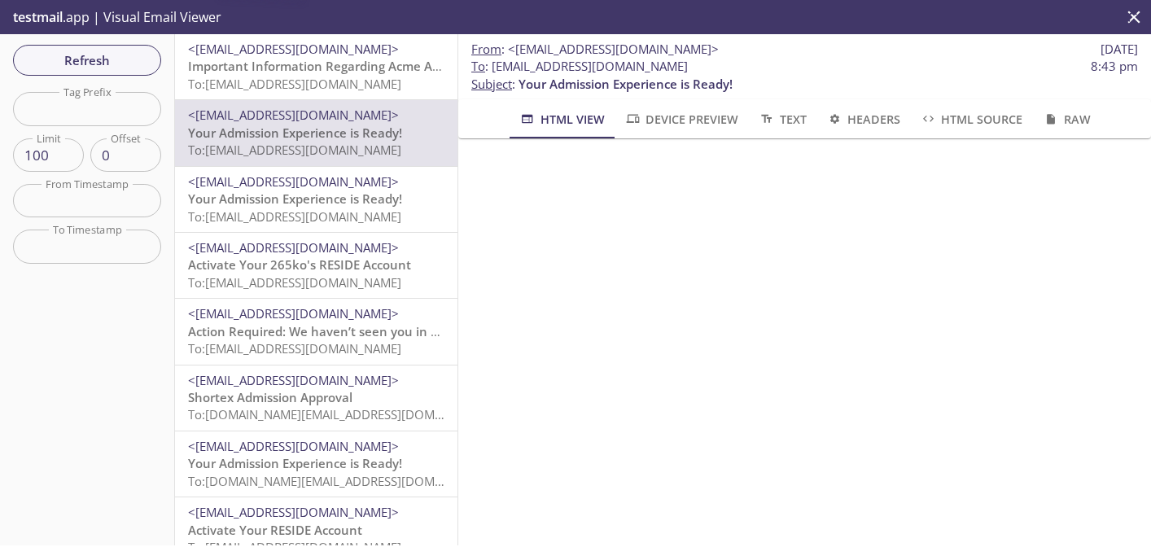
click at [381, 90] on span "To: [EMAIL_ADDRESS][DOMAIN_NAME]" at bounding box center [294, 84] width 213 height 16
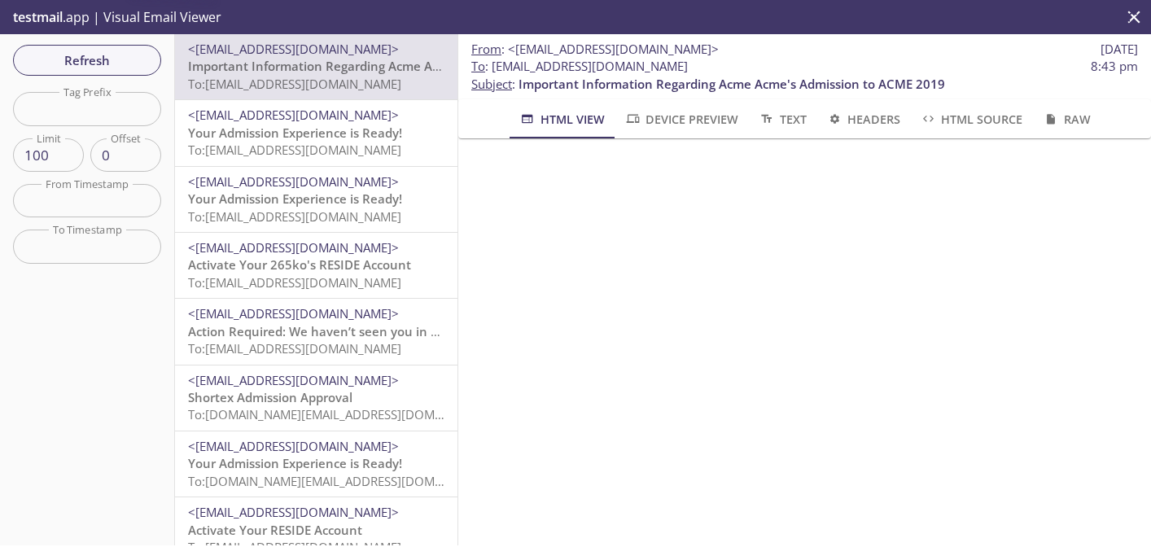
click at [353, 154] on span "To: [EMAIL_ADDRESS][DOMAIN_NAME]" at bounding box center [294, 150] width 213 height 16
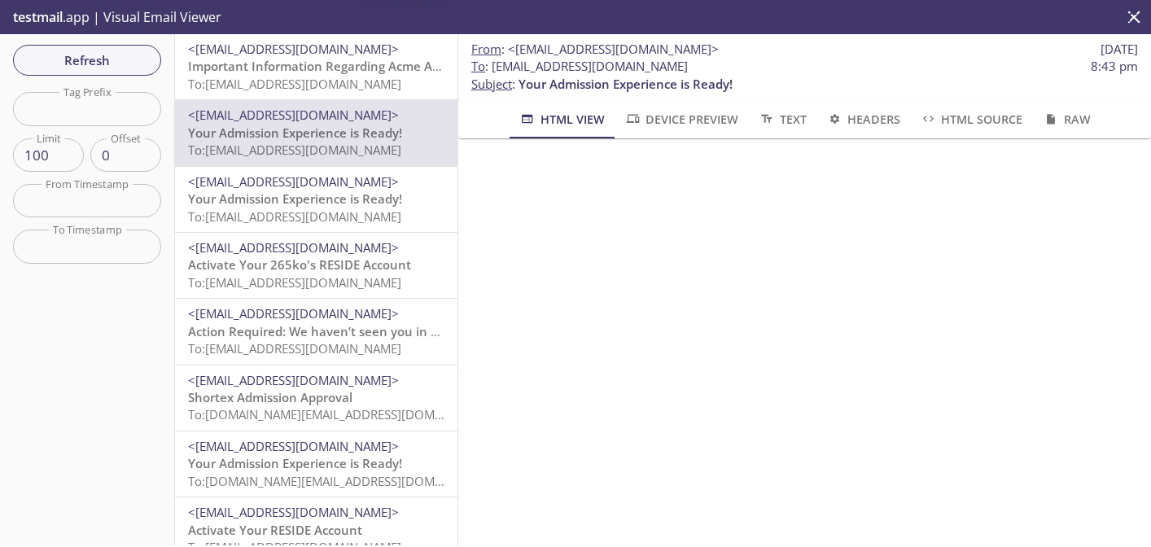
click at [323, 214] on span "To: [EMAIL_ADDRESS][DOMAIN_NAME]" at bounding box center [294, 216] width 213 height 16
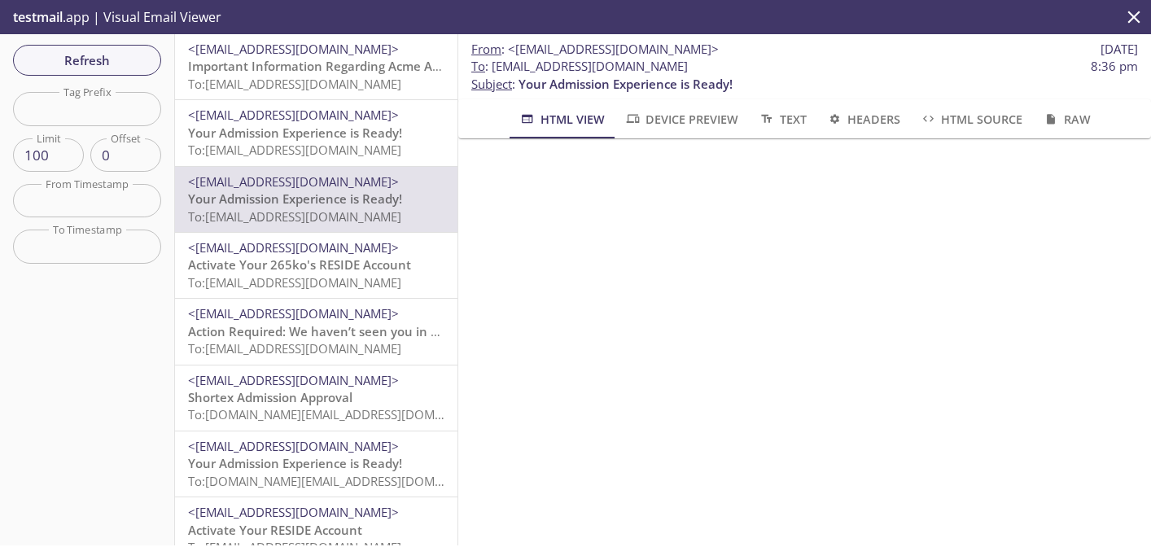
click at [335, 248] on span "<[EMAIL_ADDRESS][DOMAIN_NAME]>" at bounding box center [293, 247] width 211 height 16
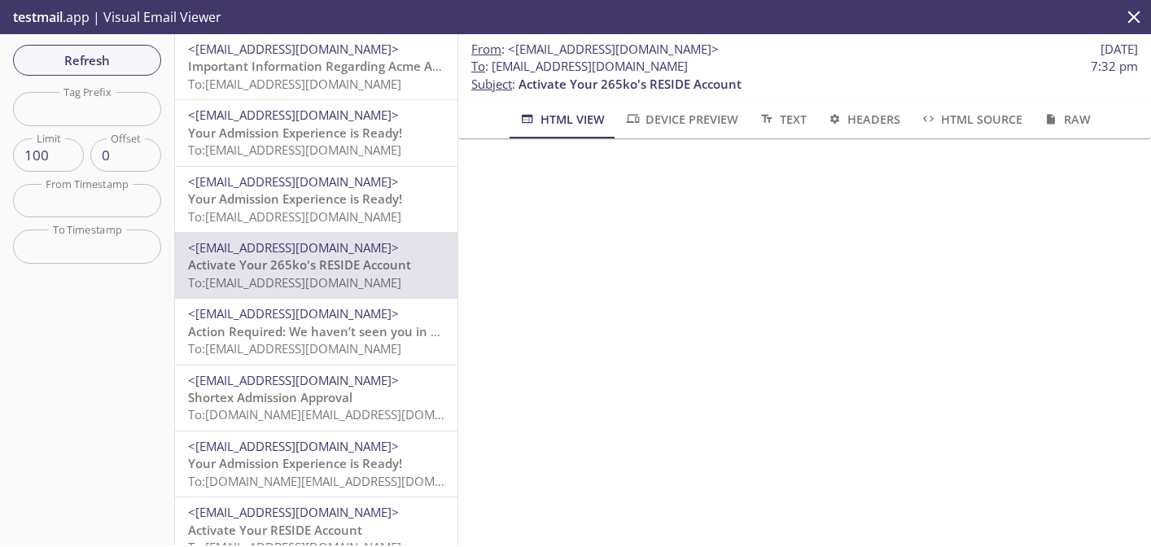
click at [338, 209] on span "To: [EMAIL_ADDRESS][DOMAIN_NAME]" at bounding box center [294, 216] width 213 height 16
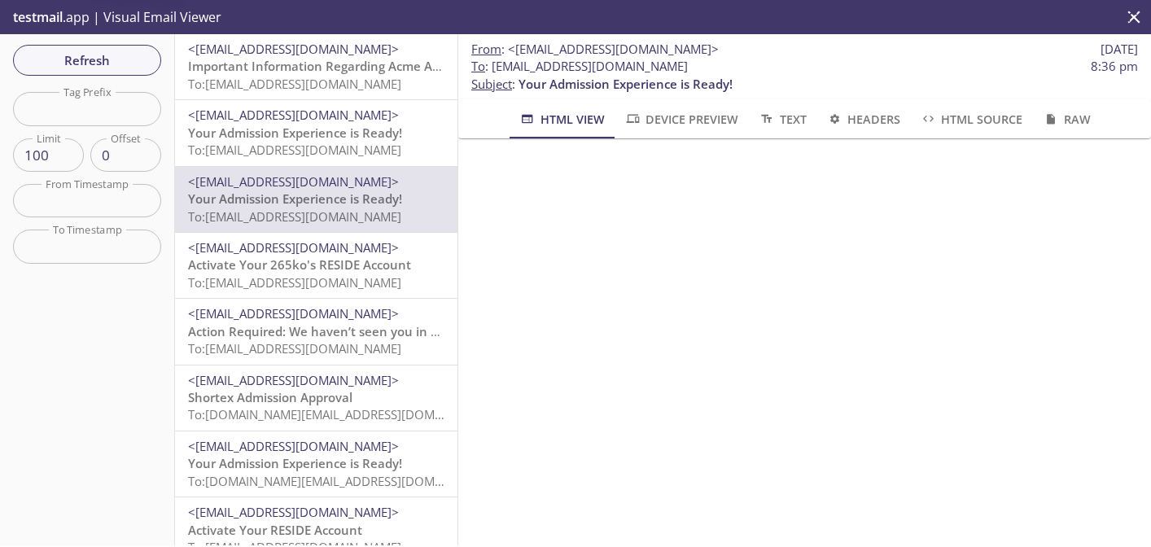
click at [384, 109] on span "<[EMAIL_ADDRESS][DOMAIN_NAME]>" at bounding box center [293, 115] width 211 height 16
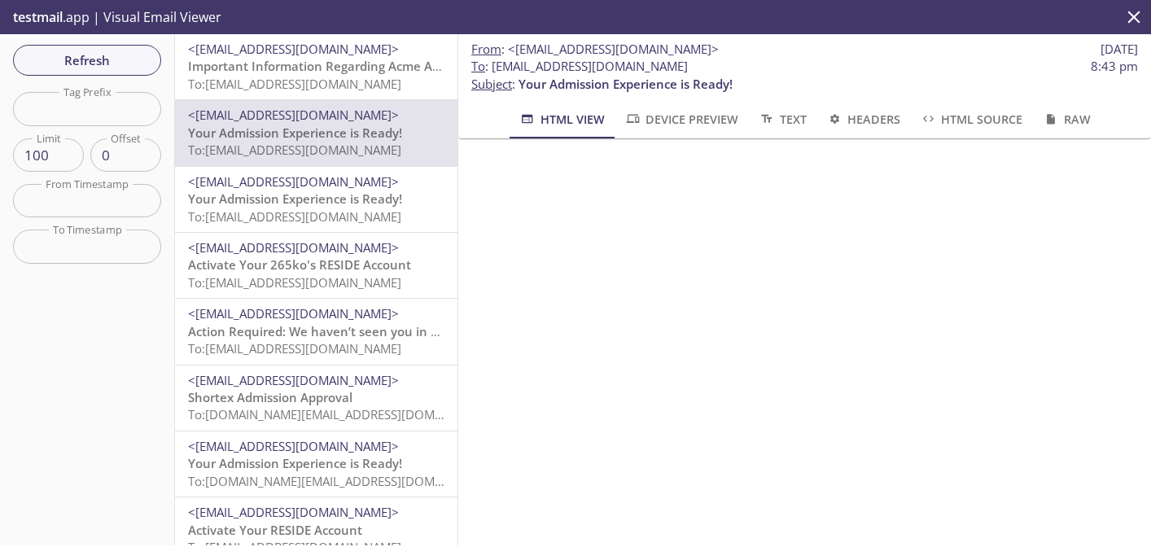
click at [379, 69] on span "Important Information Regarding Acme Acme's Admission to ACME 2019" at bounding box center [401, 66] width 427 height 16
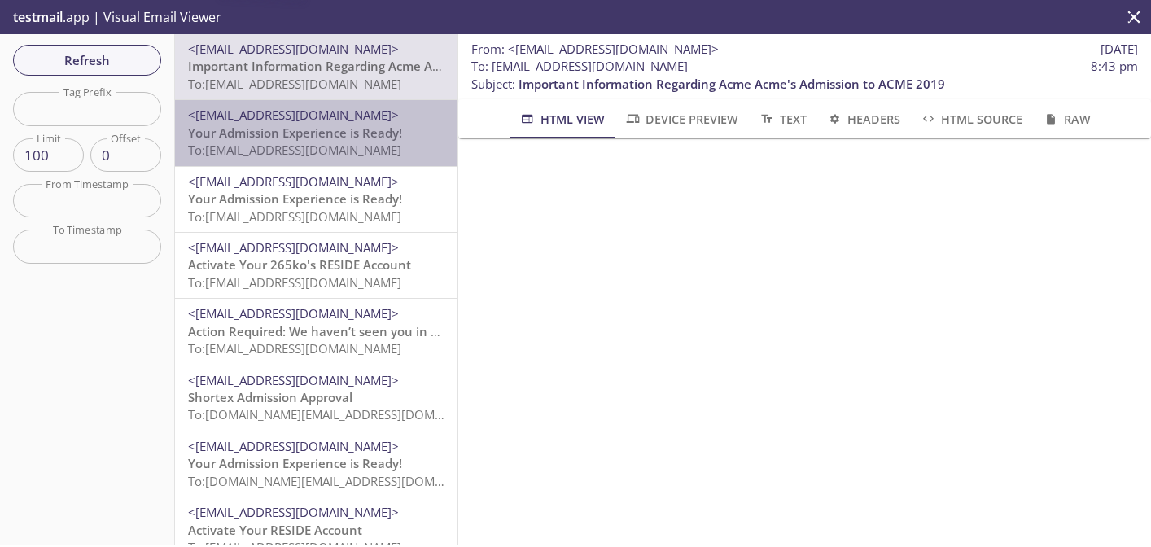
click at [353, 117] on span "<[EMAIL_ADDRESS][DOMAIN_NAME]>" at bounding box center [293, 115] width 211 height 16
